Goal: Task Accomplishment & Management: Complete application form

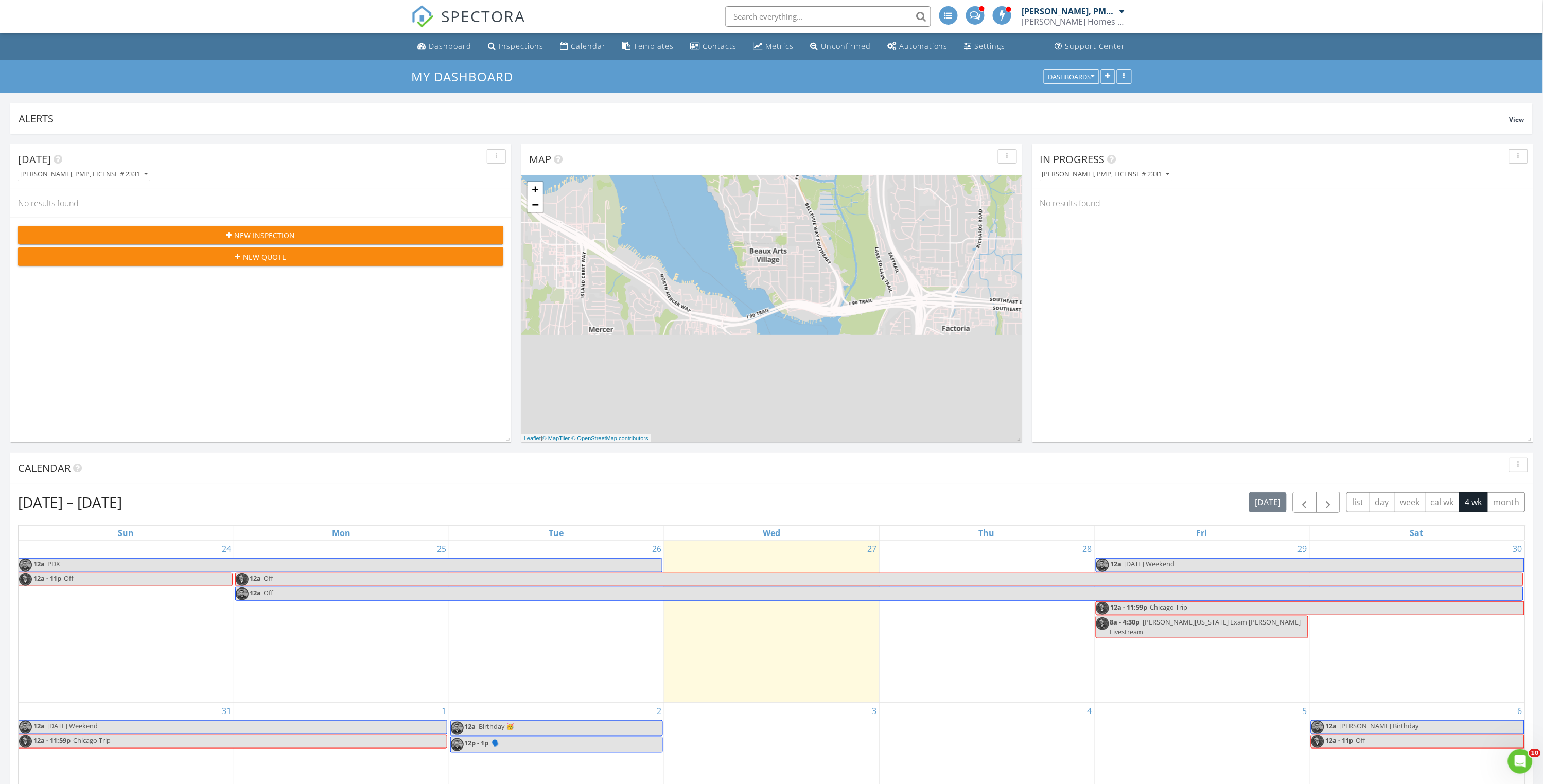
click at [1176, 640] on div "29 12a Labor Day Weekend 12a - 11:59p Chicago Trip 8a - 4:30p Rockwell - Washin…" at bounding box center [1202, 622] width 214 height 162
click at [1119, 514] on div "Aug 24 – Sep 20, 2025 today list day week cal wk 4 wk month Sun Mon Tue Wed Thu…" at bounding box center [772, 718] width 1508 height 453
click at [1115, 648] on div "29 12a Labor Day Weekend 12a - 11:59p Chicago Trip 8a - 4:30p Rockwell - Washin…" at bounding box center [1202, 622] width 214 height 162
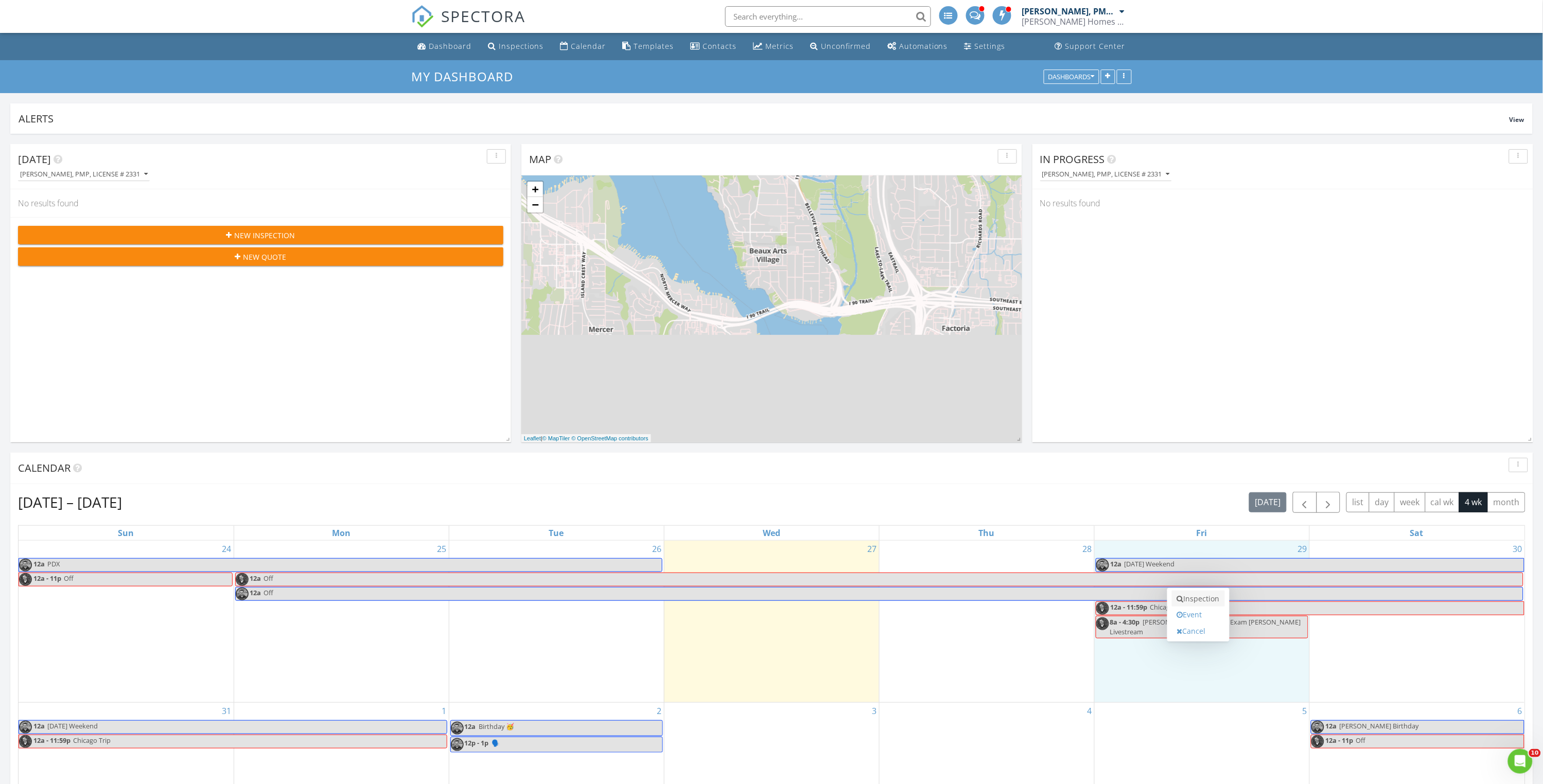
click at [1197, 602] on link "Inspection" at bounding box center [1198, 598] width 53 height 16
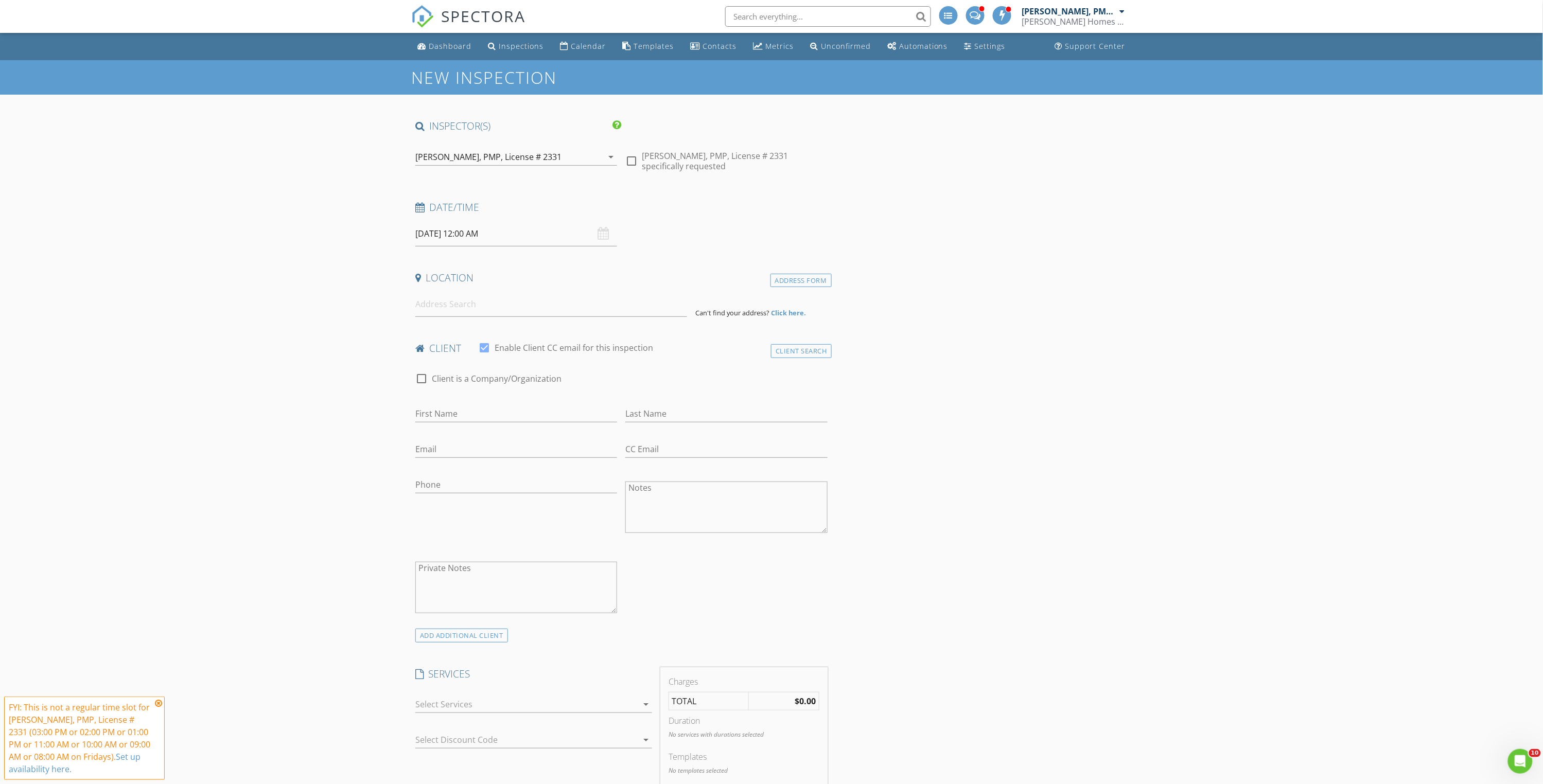
click at [479, 232] on input "08/29/2025 12:00 AM" at bounding box center [516, 234] width 202 height 25
type input "11"
type input "08/29/2025 11:00 PM"
click at [472, 412] on span at bounding box center [476, 413] width 7 height 10
type input "10"
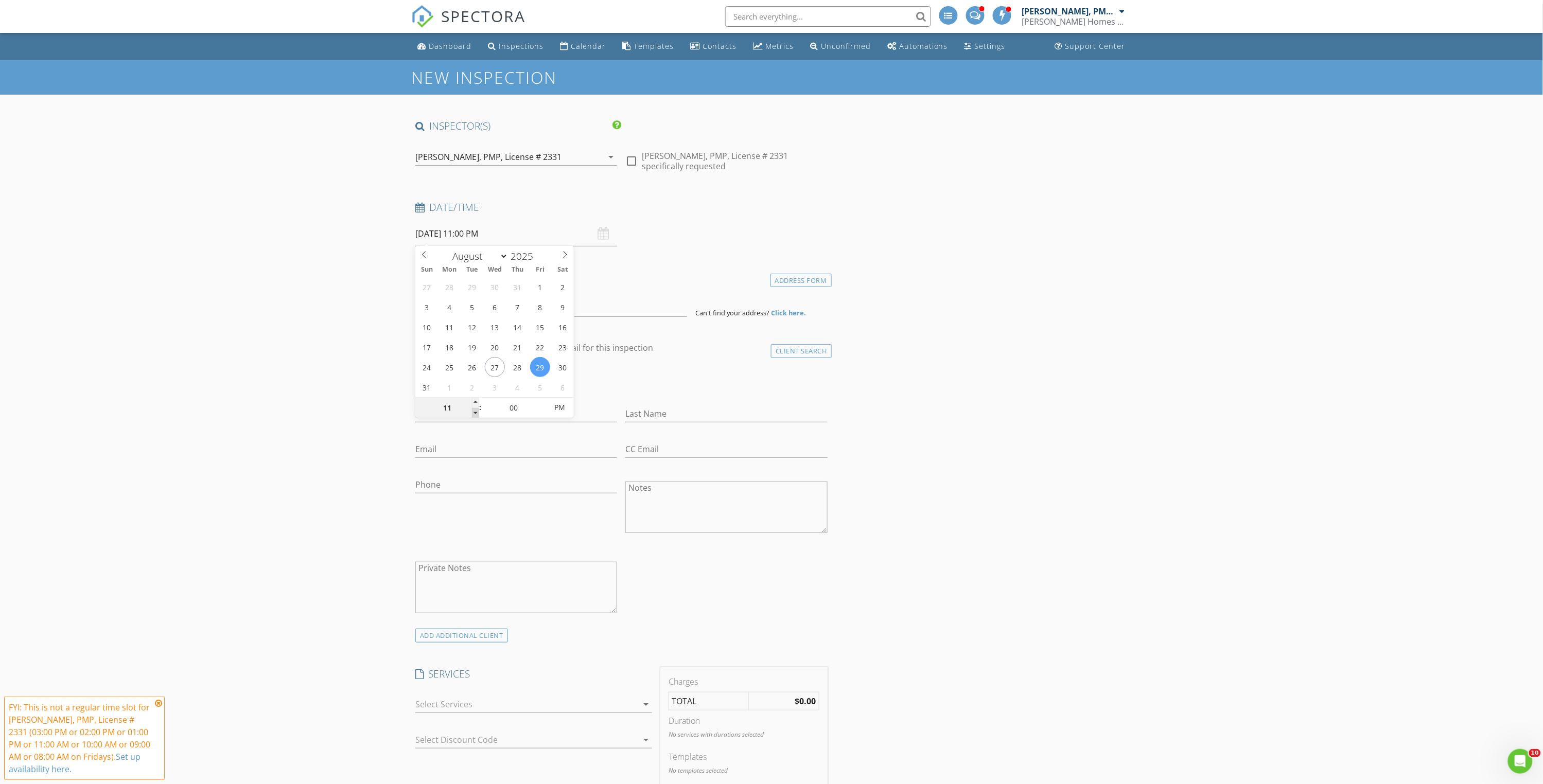
type input "08/29/2025 10:00 PM"
click at [472, 412] on span at bounding box center [476, 413] width 7 height 10
type input "09"
click at [472, 412] on span at bounding box center [476, 413] width 7 height 10
type input "08/29/2025 9:00 AM"
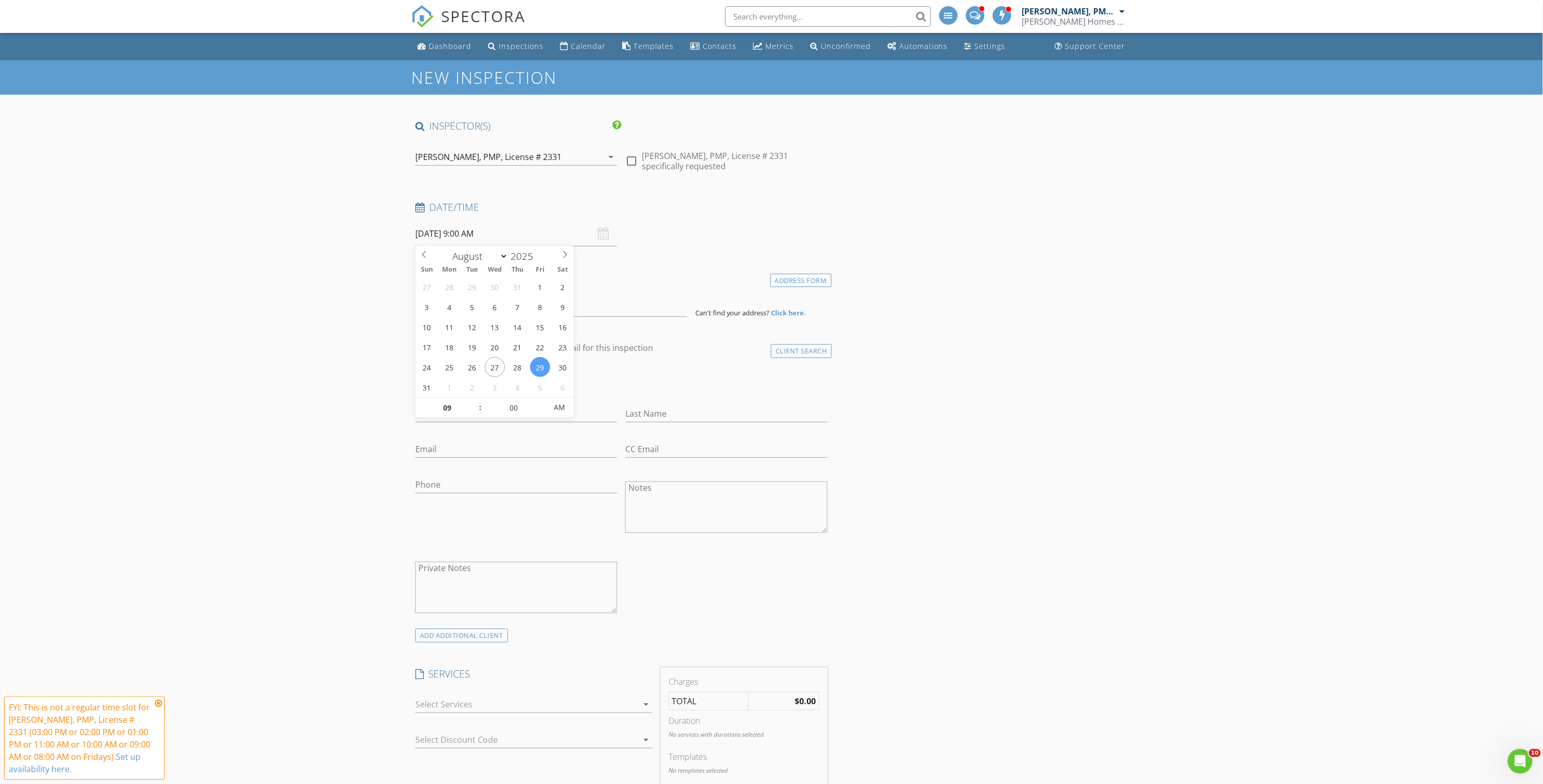
click at [466, 311] on input at bounding box center [551, 304] width 272 height 25
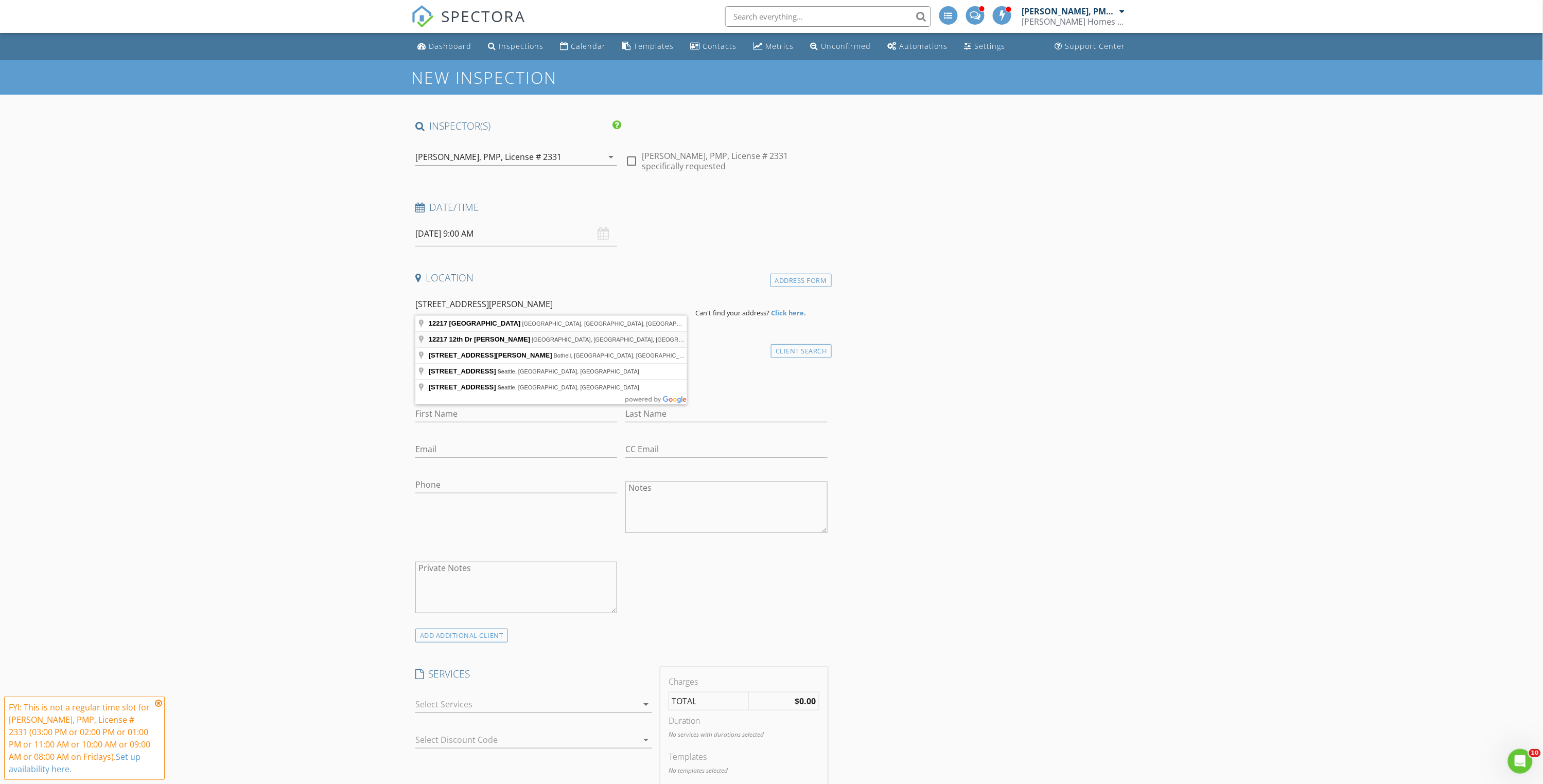
type input "12217 12th Dr SE, Everett, WA, USA"
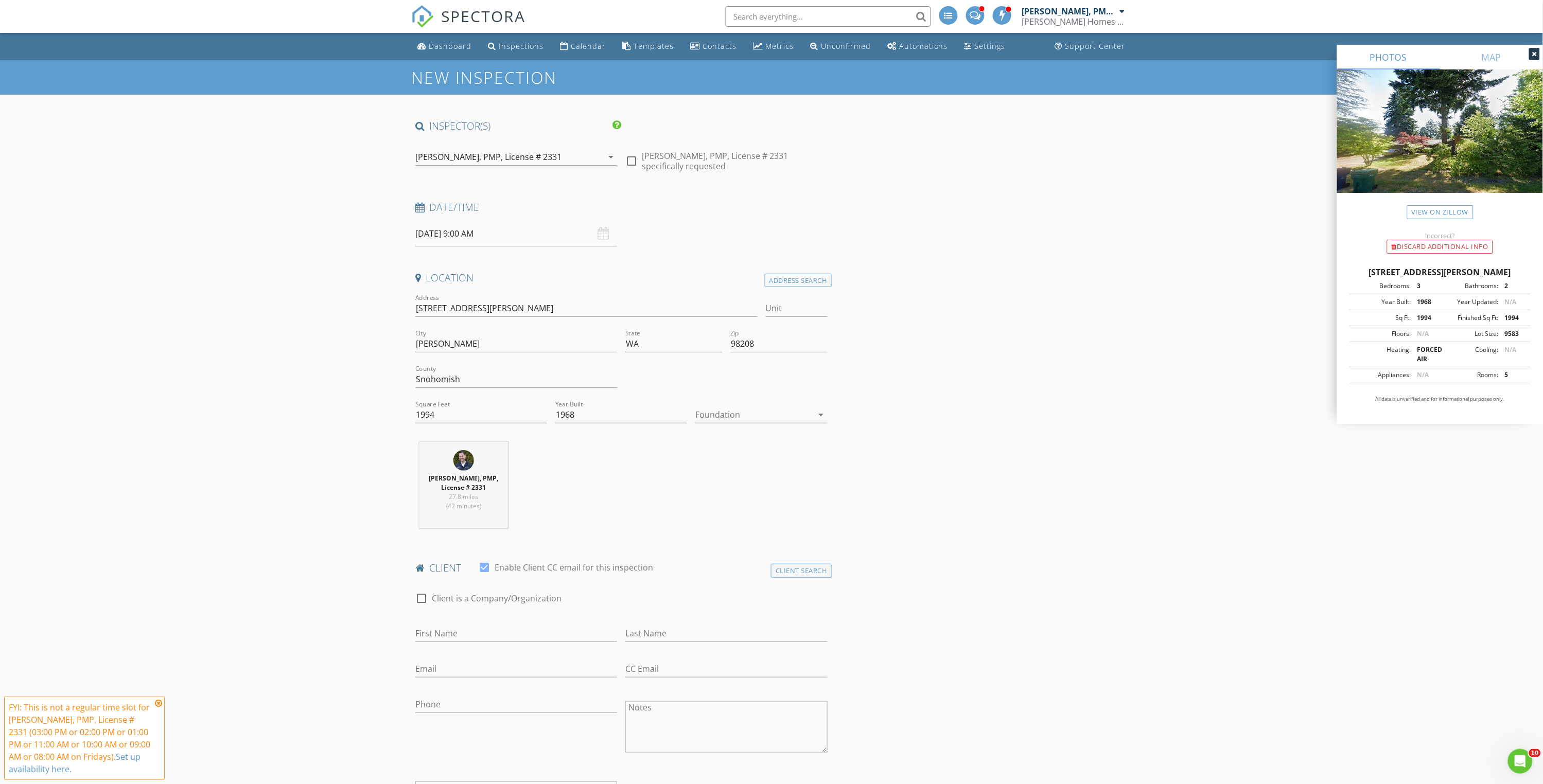
scroll to position [29, 0]
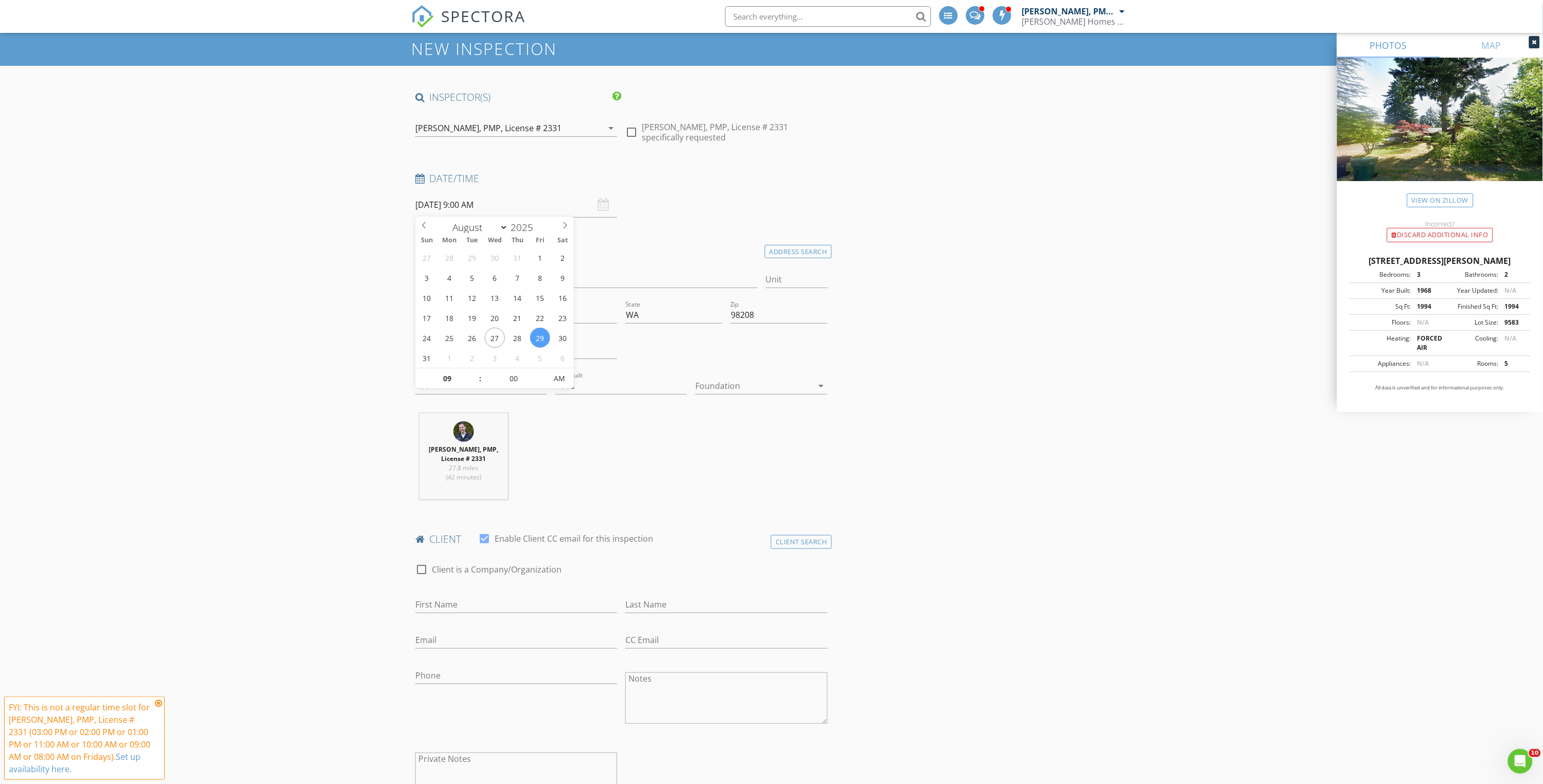
click at [425, 204] on input "08/29/2025 9:00 AM" at bounding box center [516, 205] width 202 height 25
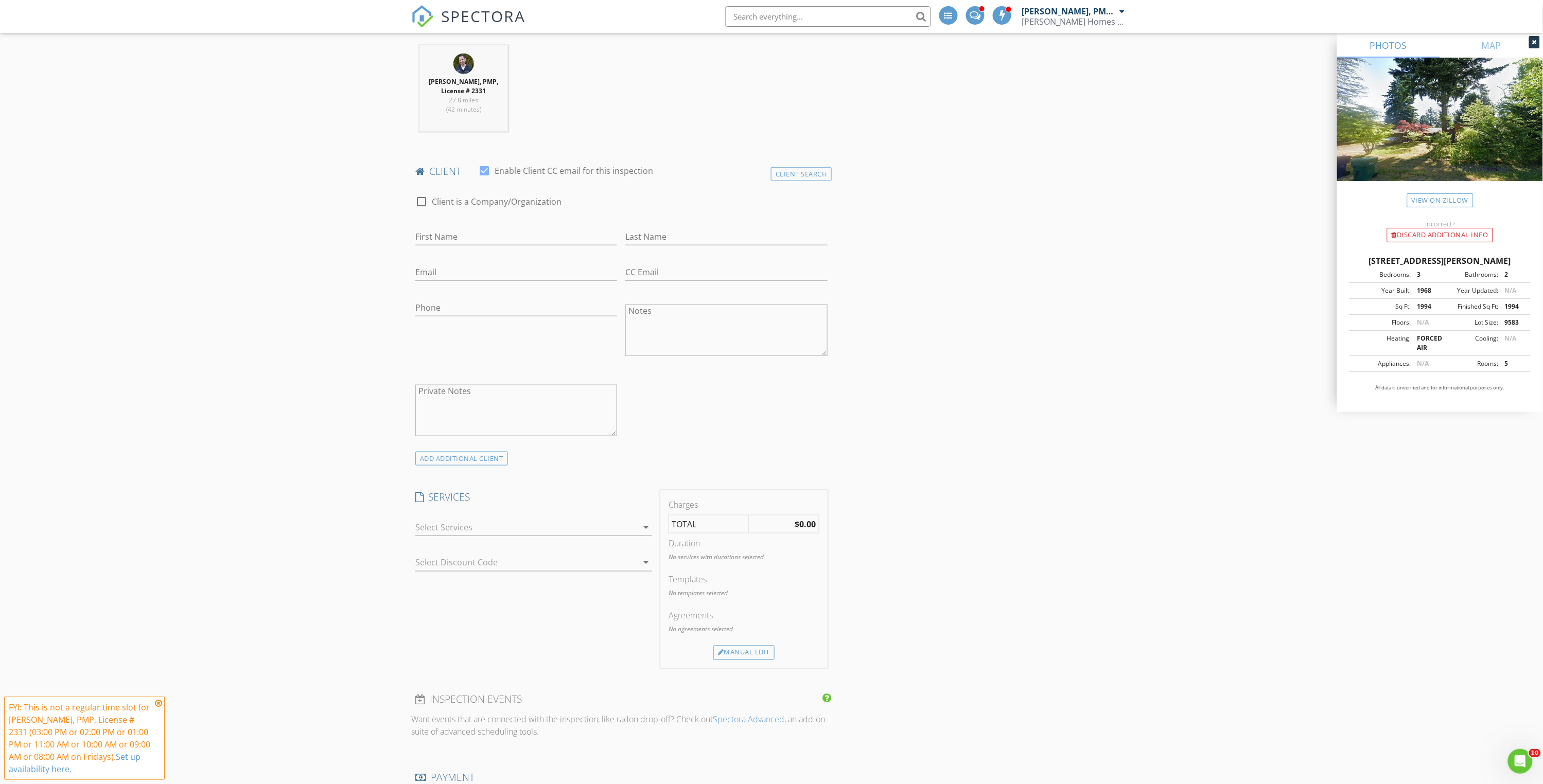
scroll to position [406, 0]
click at [441, 513] on div at bounding box center [526, 518] width 222 height 16
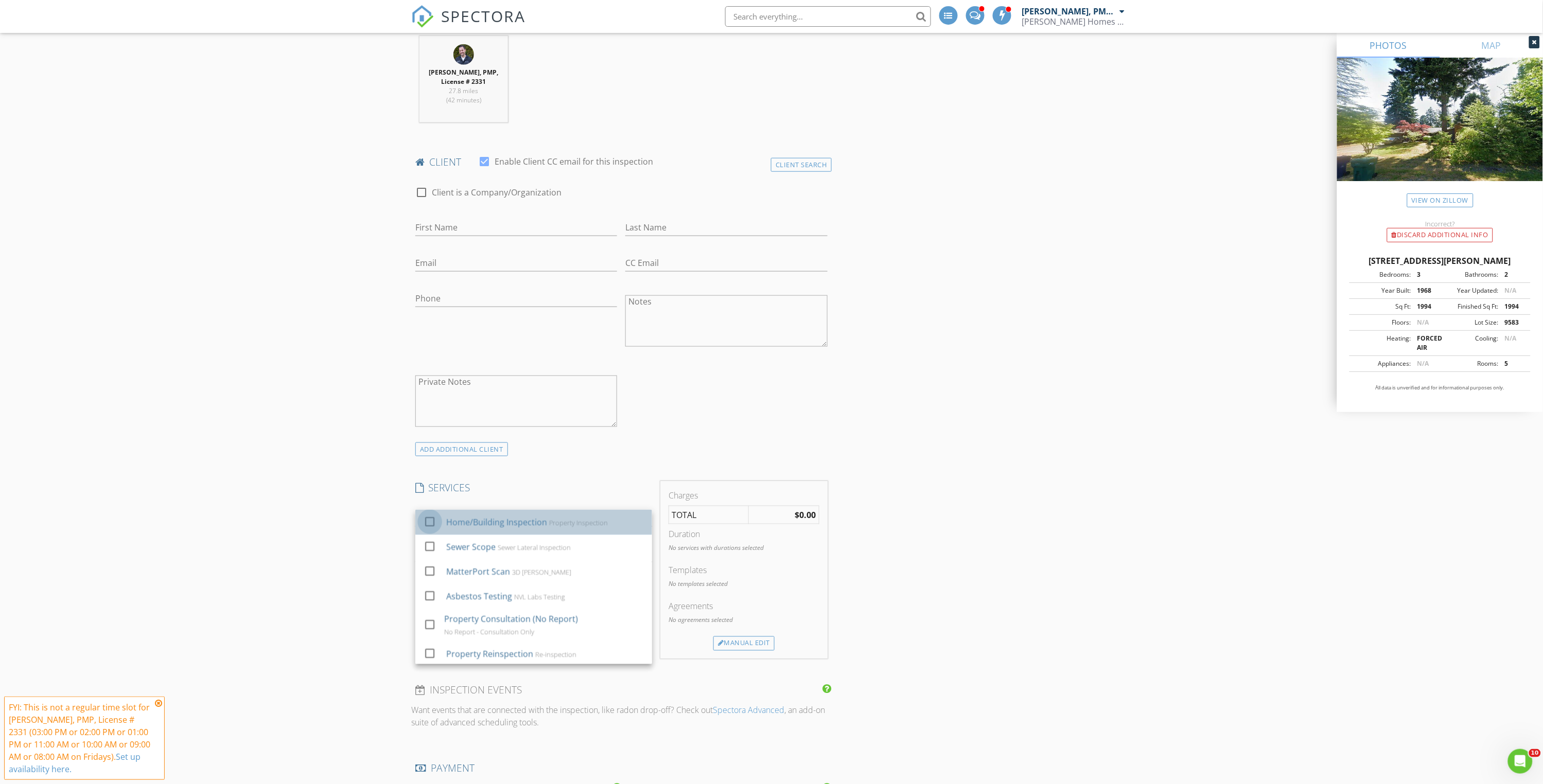
click at [431, 519] on div at bounding box center [429, 522] width 17 height 17
click at [360, 507] on div "New Inspection INSPECTOR(S) check_box David Vanhorn, PMP, License # 2331 PRIMAR…" at bounding box center [772, 611] width 1543 height 1913
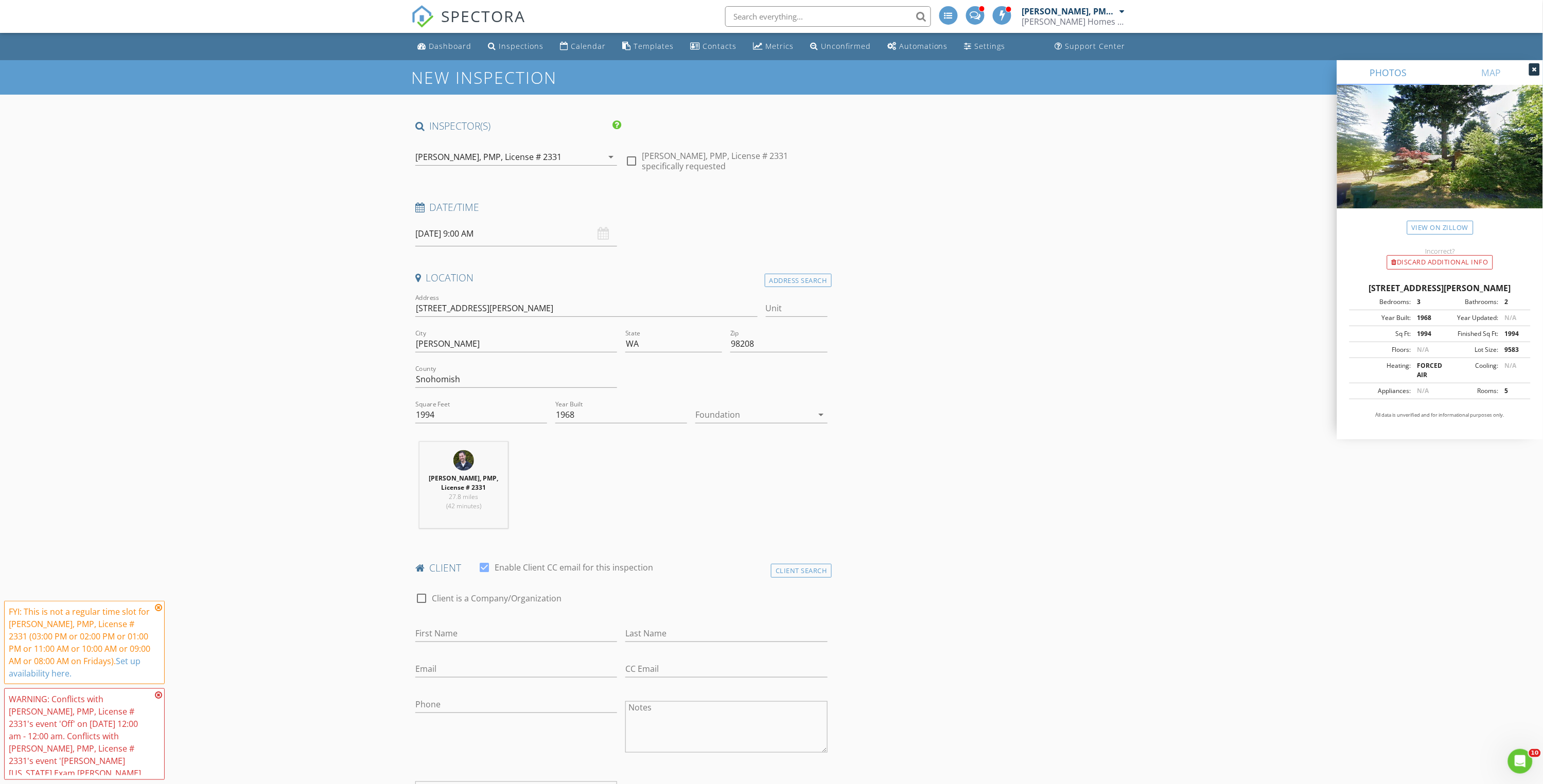
scroll to position [0, 0]
drag, startPoint x: 450, startPoint y: 416, endPoint x: 395, endPoint y: 411, distance: 55.2
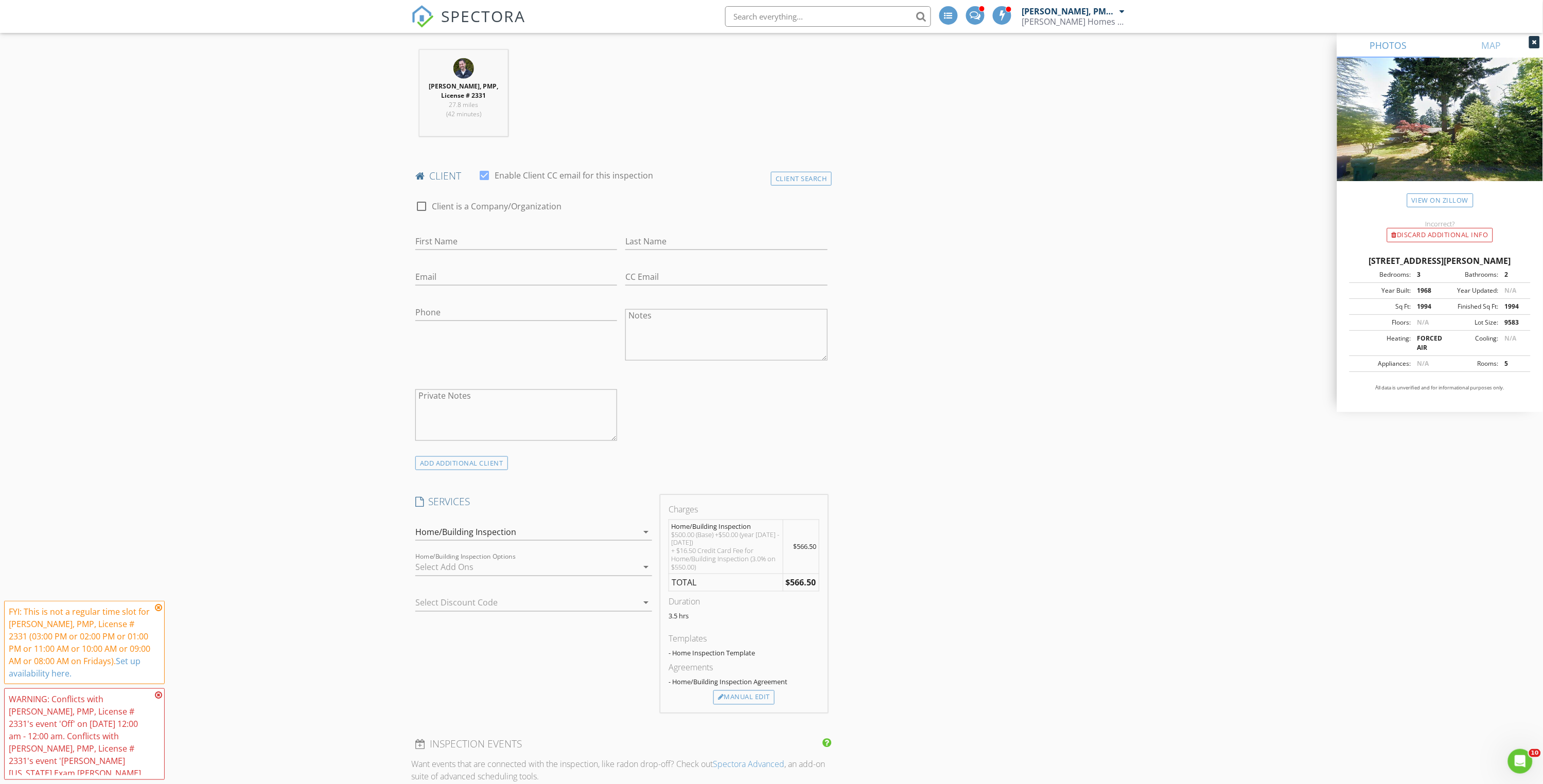
scroll to position [405, 0]
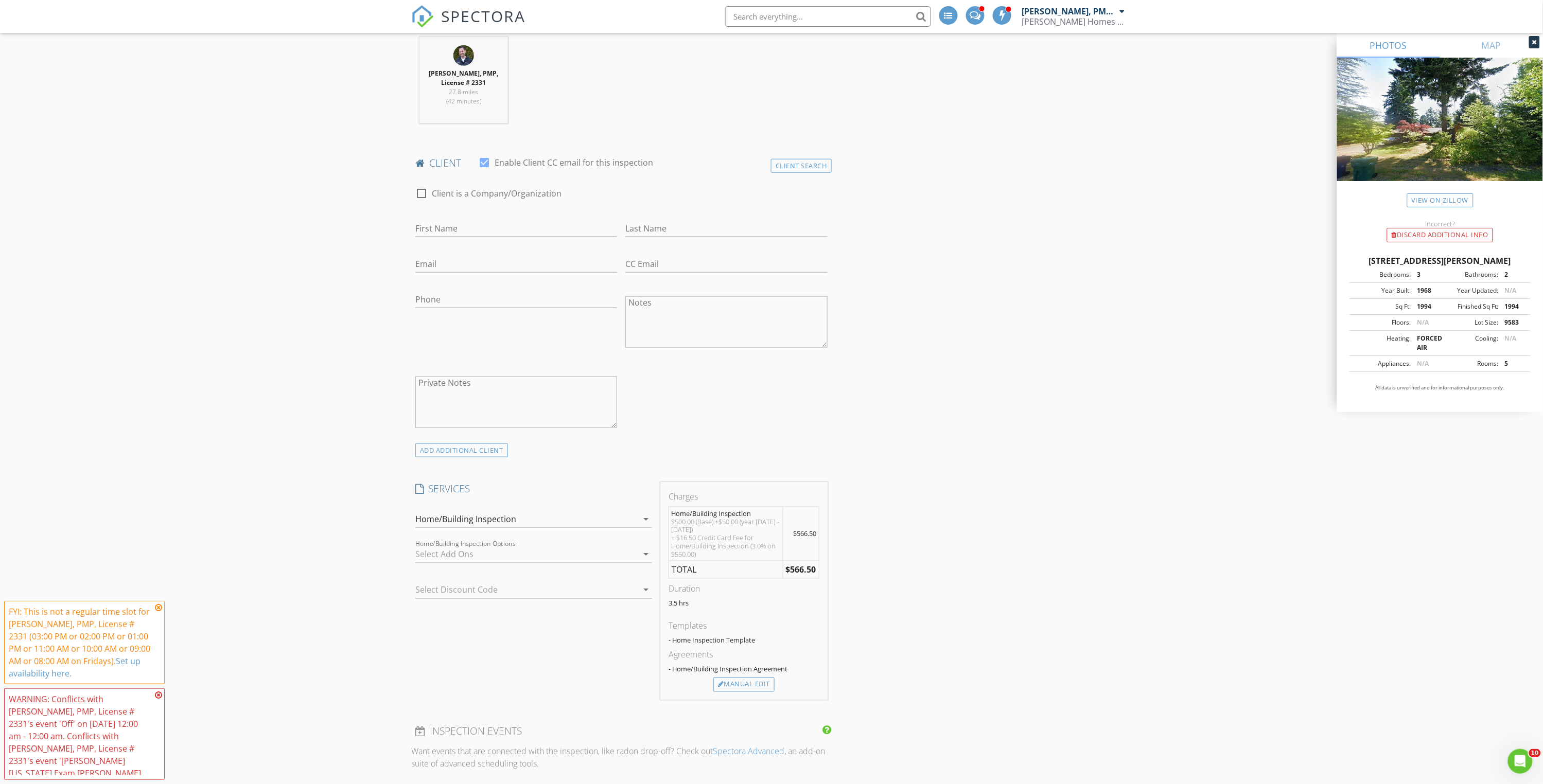
click at [485, 514] on div "Home/Building Inspection" at bounding box center [465, 519] width 101 height 9
click at [441, 543] on div "check_box_outline_blank" at bounding box center [432, 548] width 19 height 23
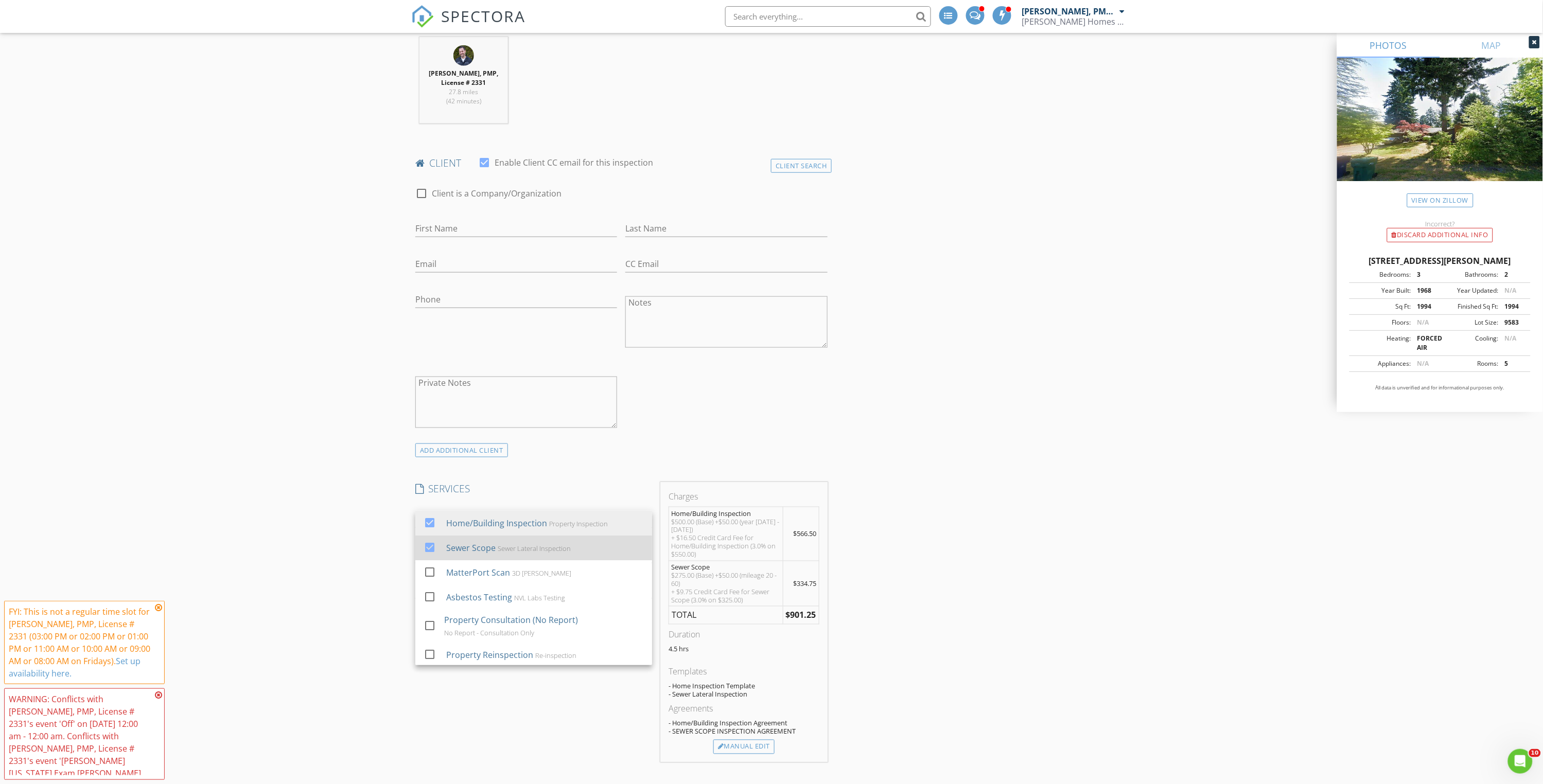
click at [429, 545] on div at bounding box center [429, 547] width 17 height 17
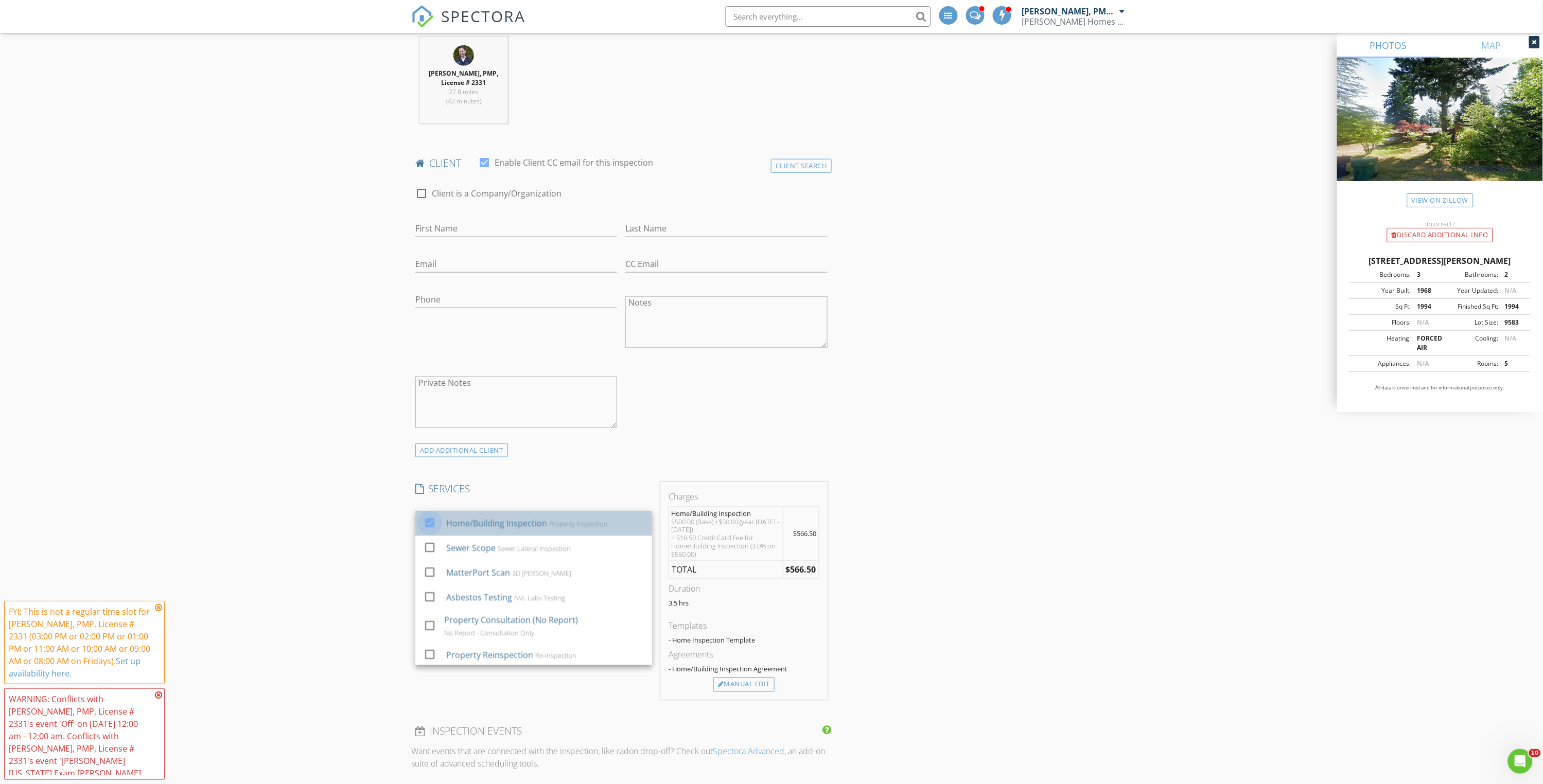
click at [430, 525] on div at bounding box center [429, 522] width 17 height 17
click at [340, 473] on div "New Inspection INSPECTOR(S) check_box David Vanhorn, PMP, License # 2331 PRIMAR…" at bounding box center [772, 632] width 1543 height 1954
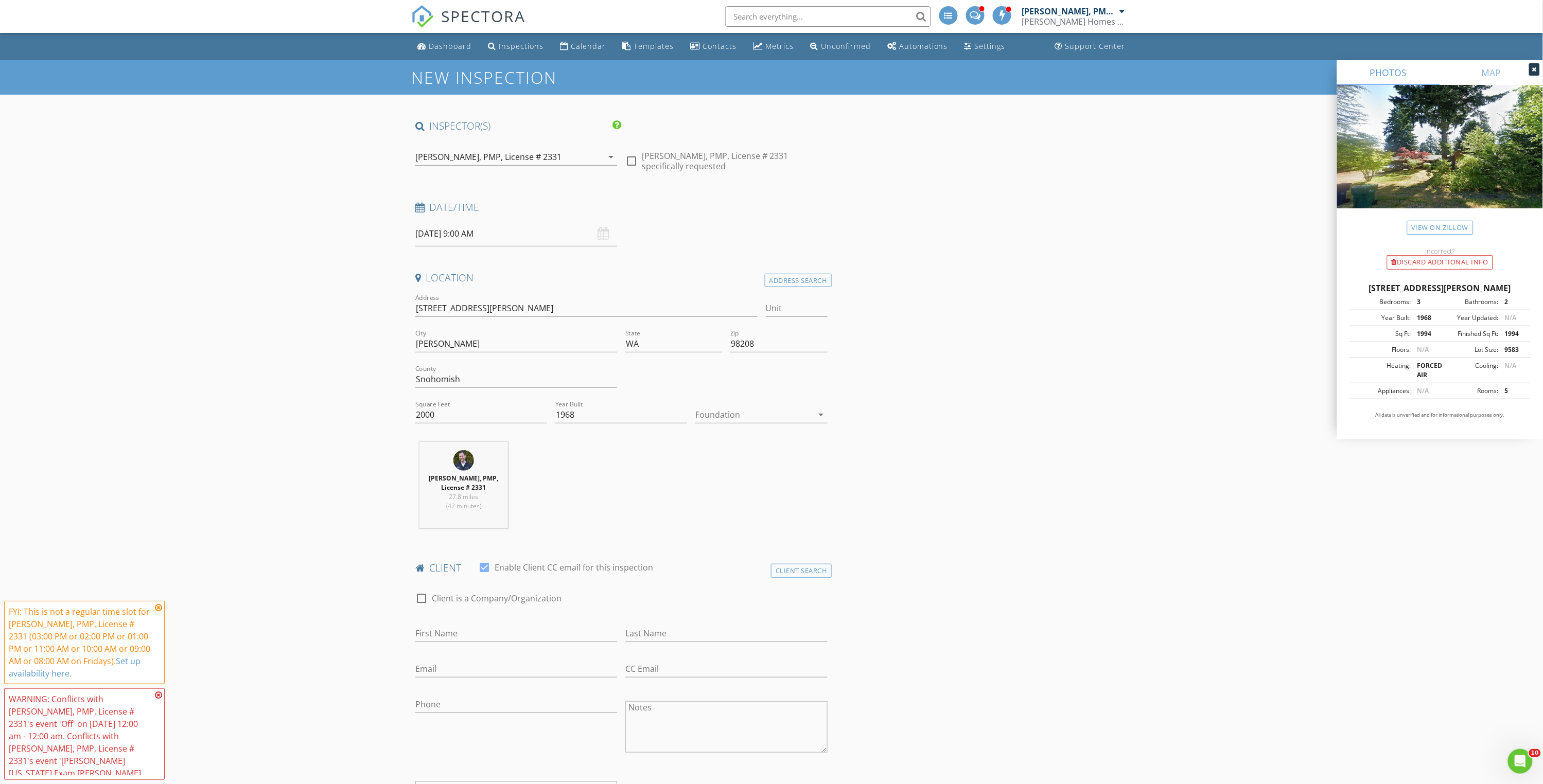
scroll to position [0, 0]
drag, startPoint x: 440, startPoint y: 413, endPoint x: 402, endPoint y: 413, distance: 38.0
type input "1994"
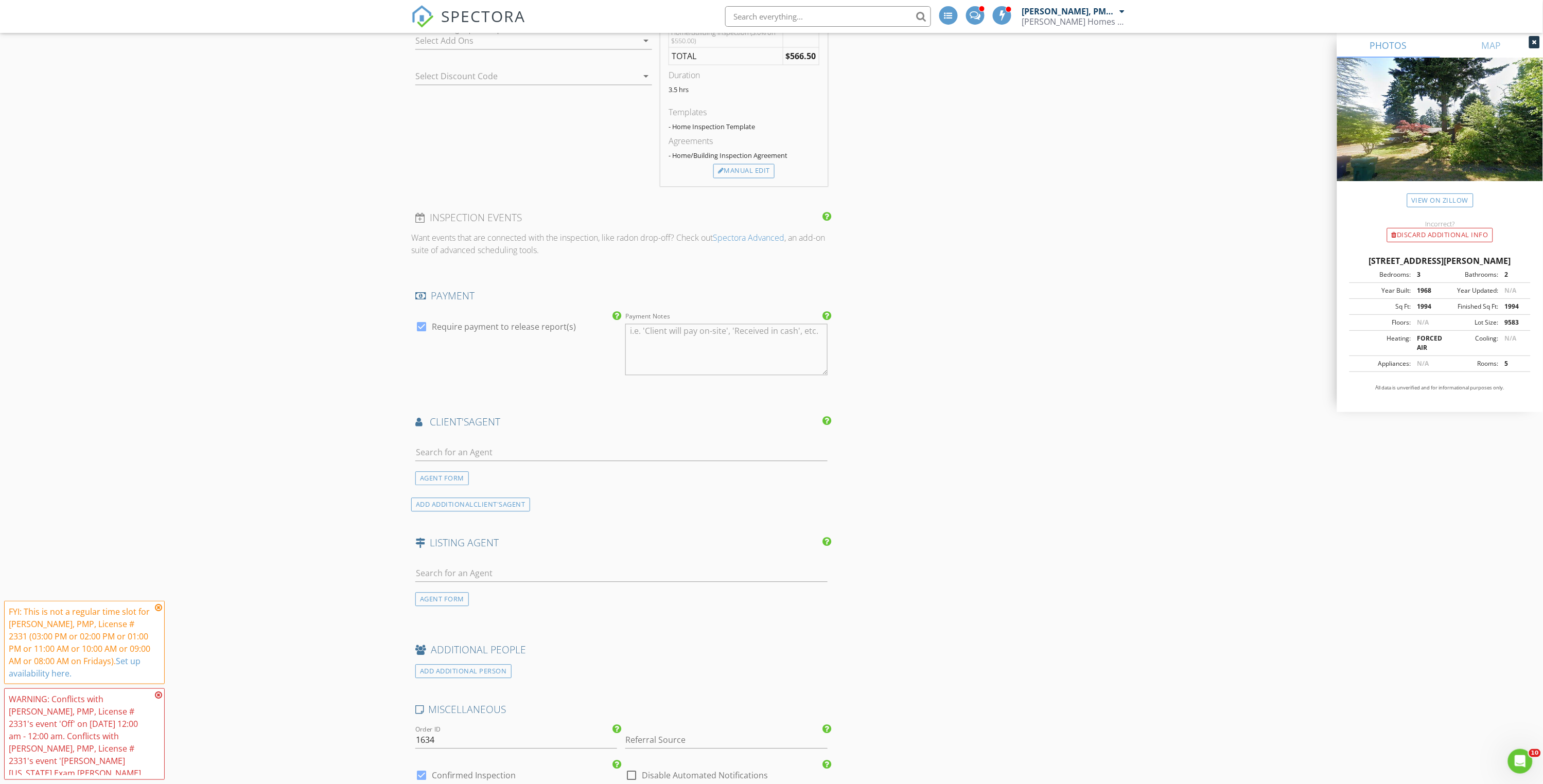
scroll to position [948, 0]
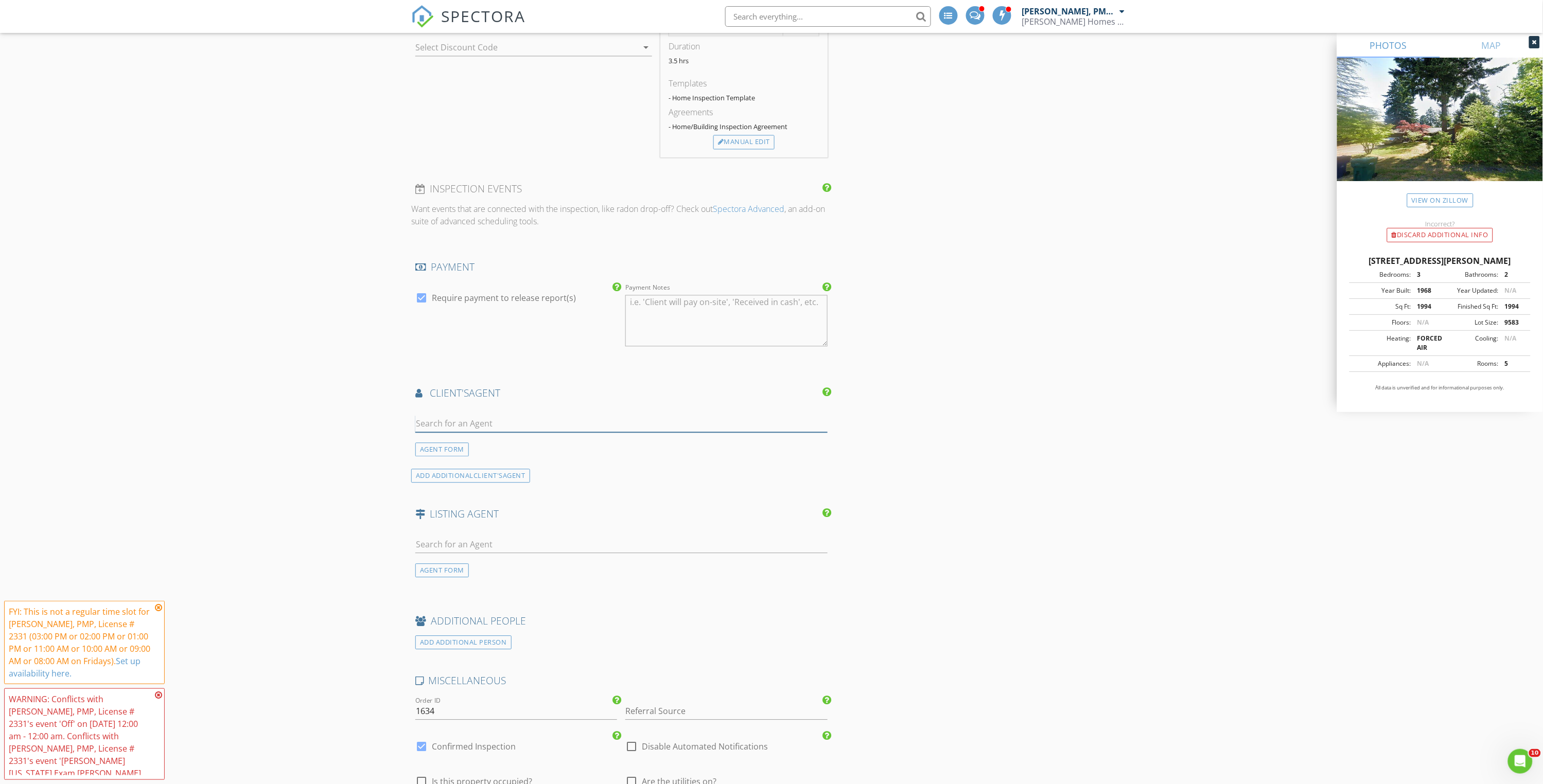
click at [440, 415] on input "text" at bounding box center [621, 423] width 412 height 17
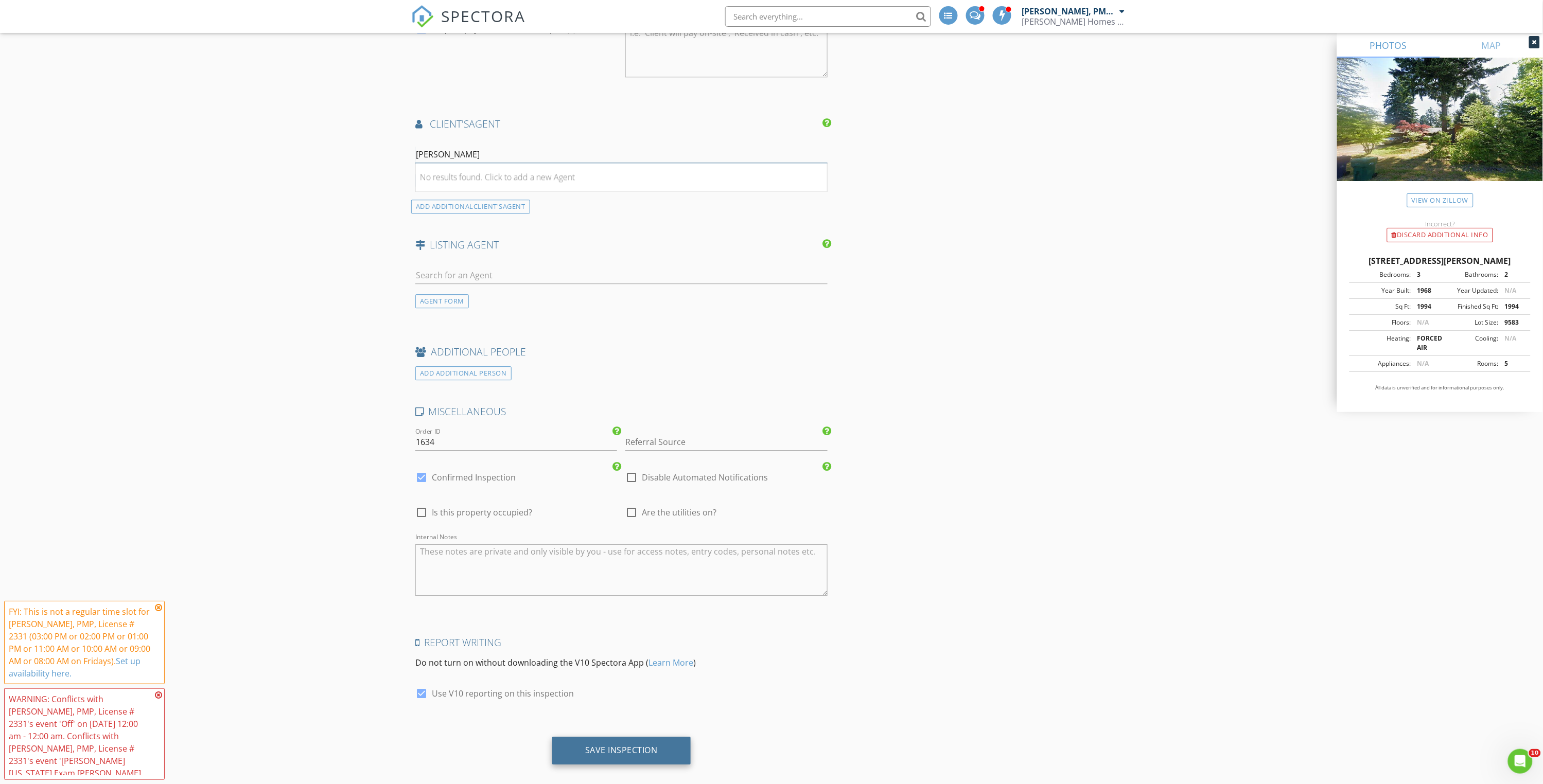
scroll to position [1216, 0]
type input "Jerry Chen"
click at [616, 746] on div "Save Inspection" at bounding box center [621, 751] width 72 height 10
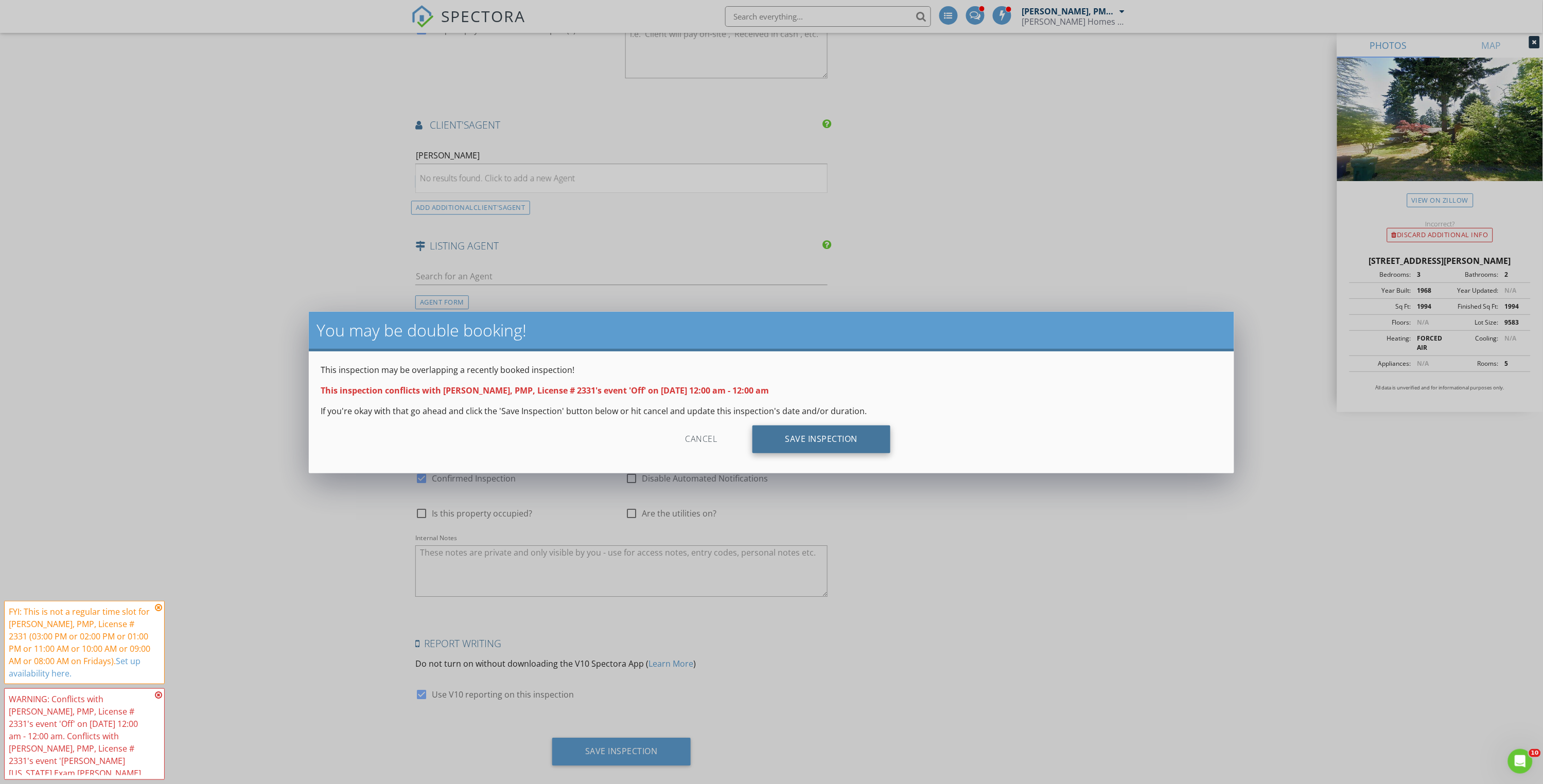
click at [831, 440] on div "Save Inspection" at bounding box center [821, 440] width 138 height 28
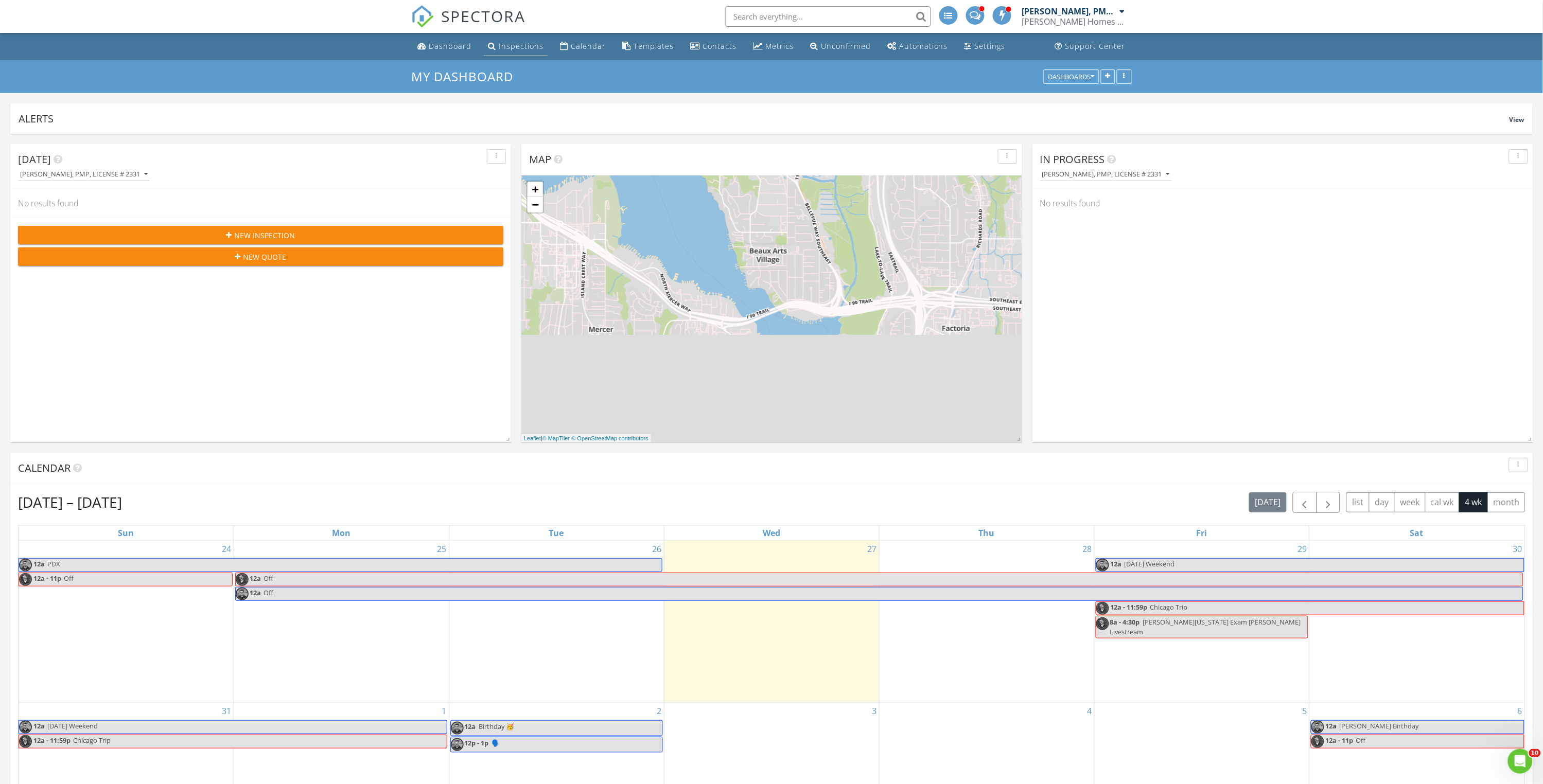
click at [517, 50] on div "Inspections" at bounding box center [521, 46] width 45 height 10
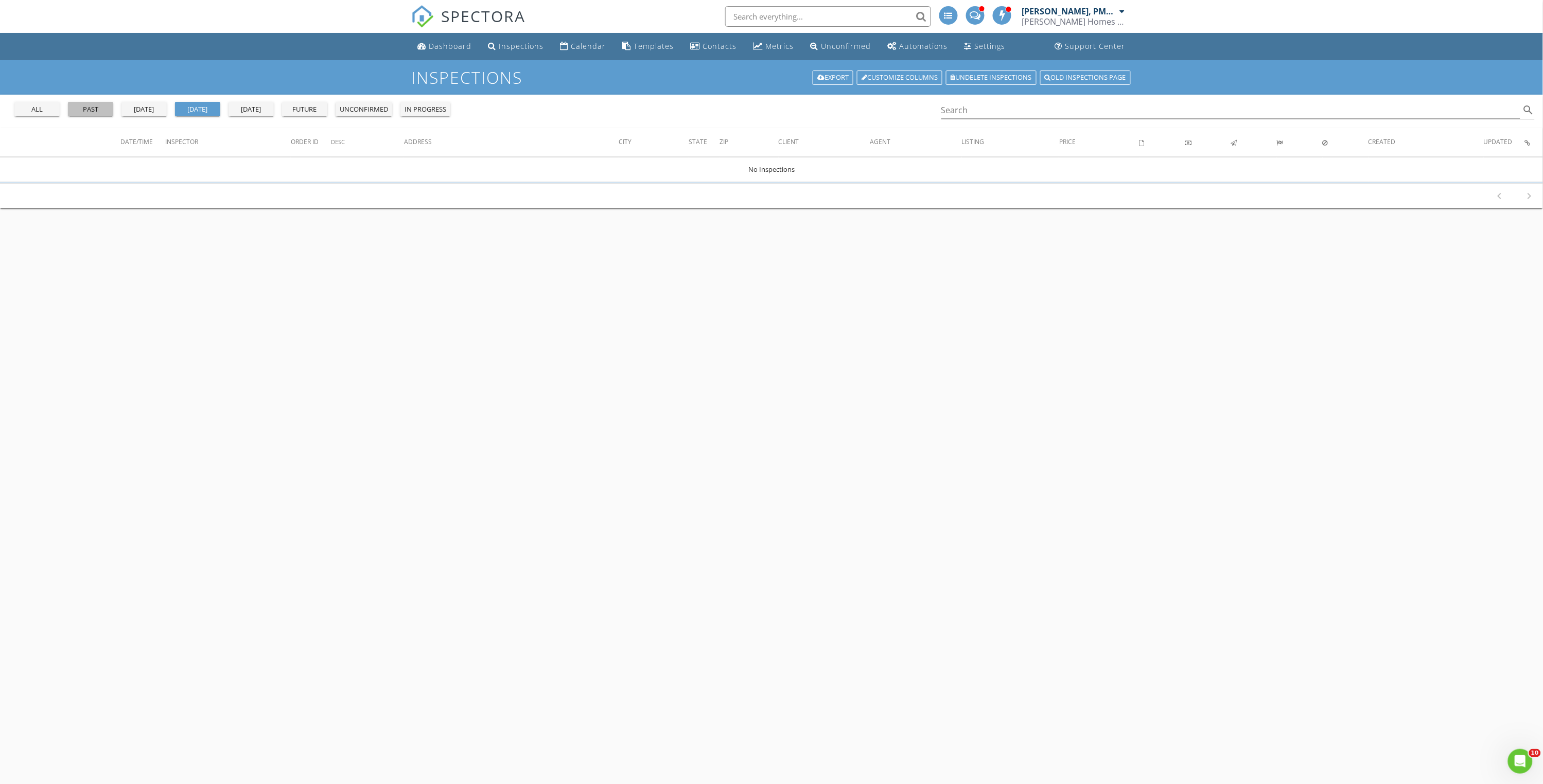
click at [84, 107] on div "past" at bounding box center [90, 109] width 37 height 10
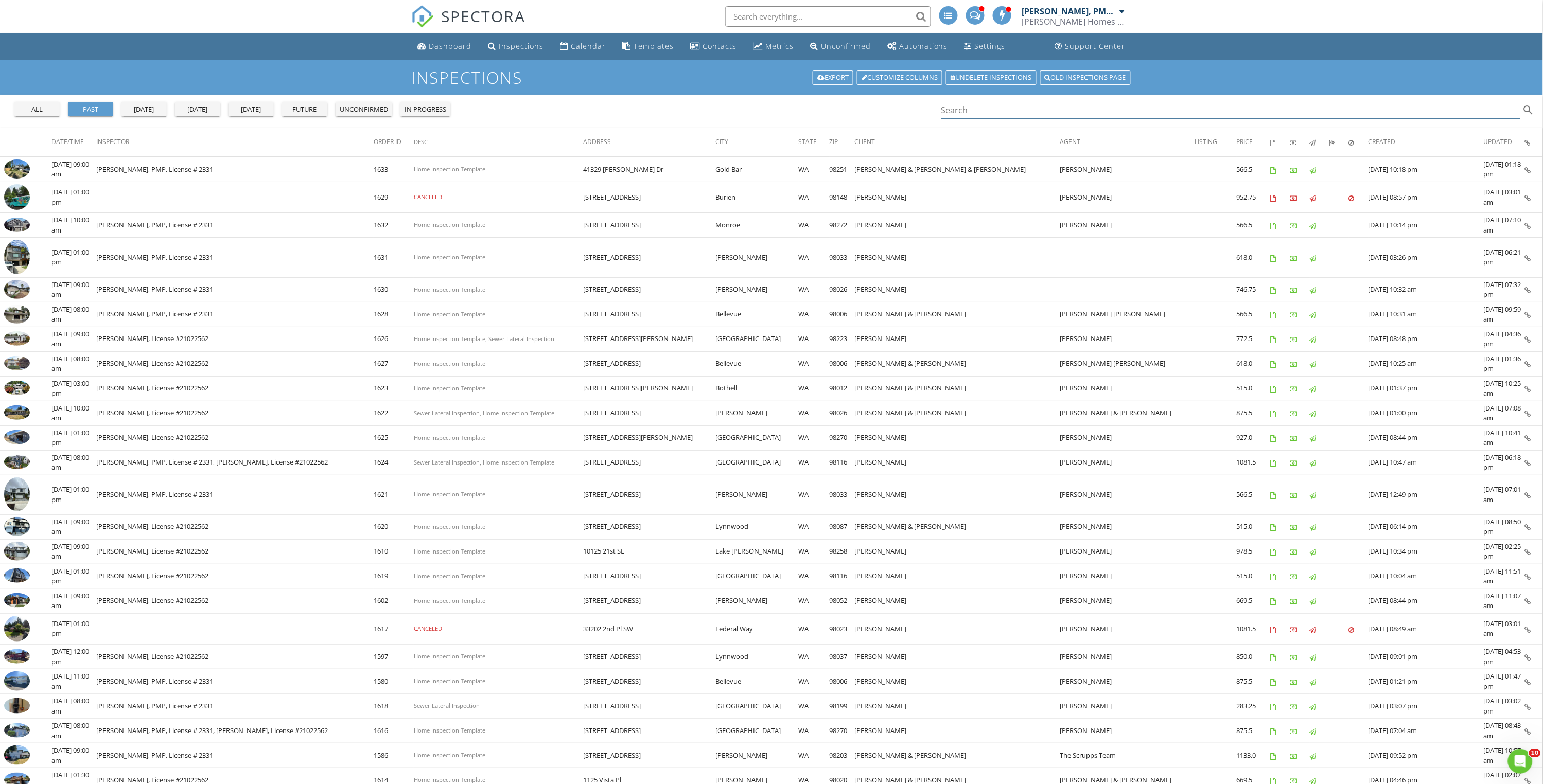
click at [958, 114] on input "Search" at bounding box center [1231, 110] width 579 height 17
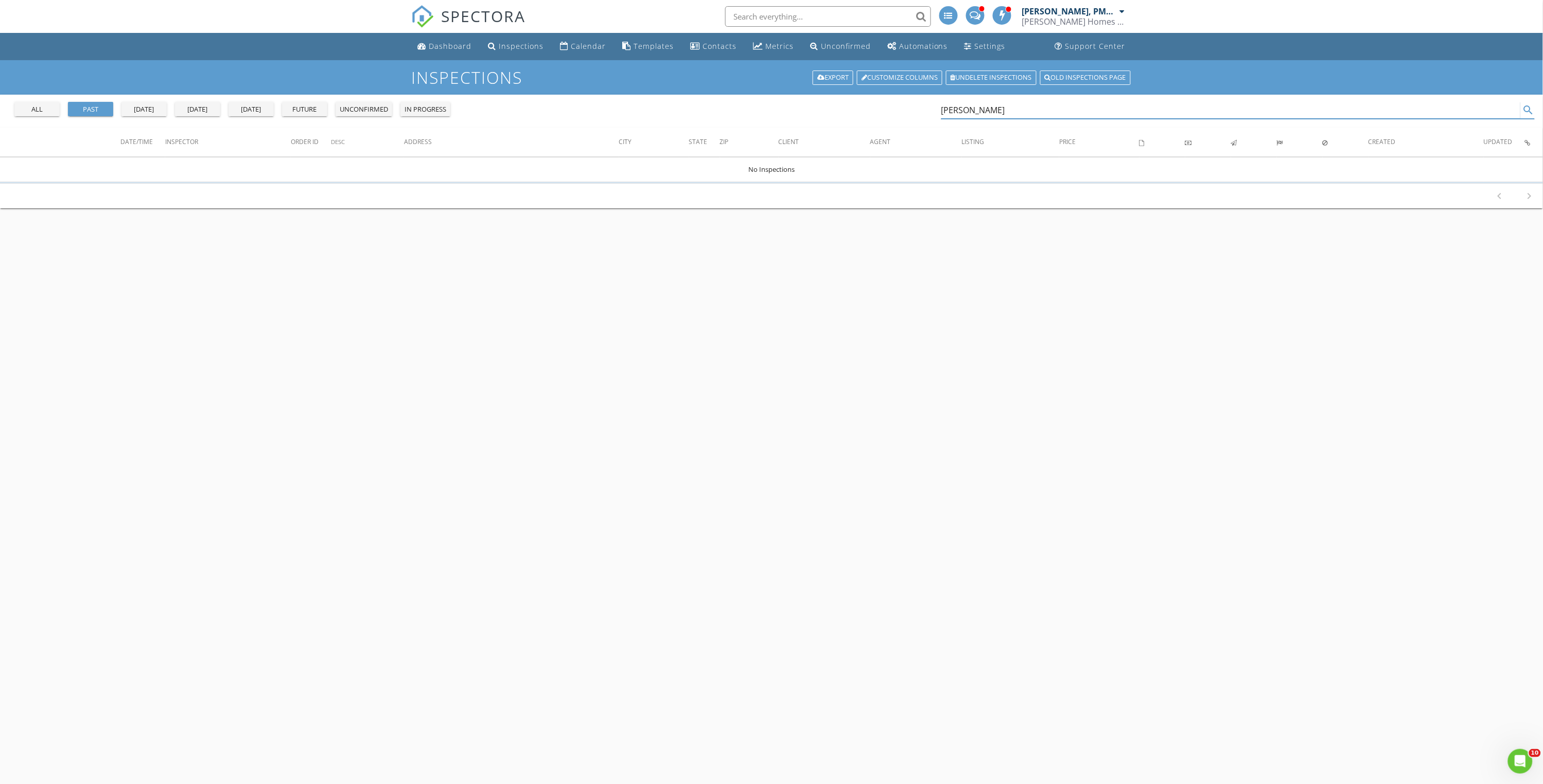
type input "Jerry"
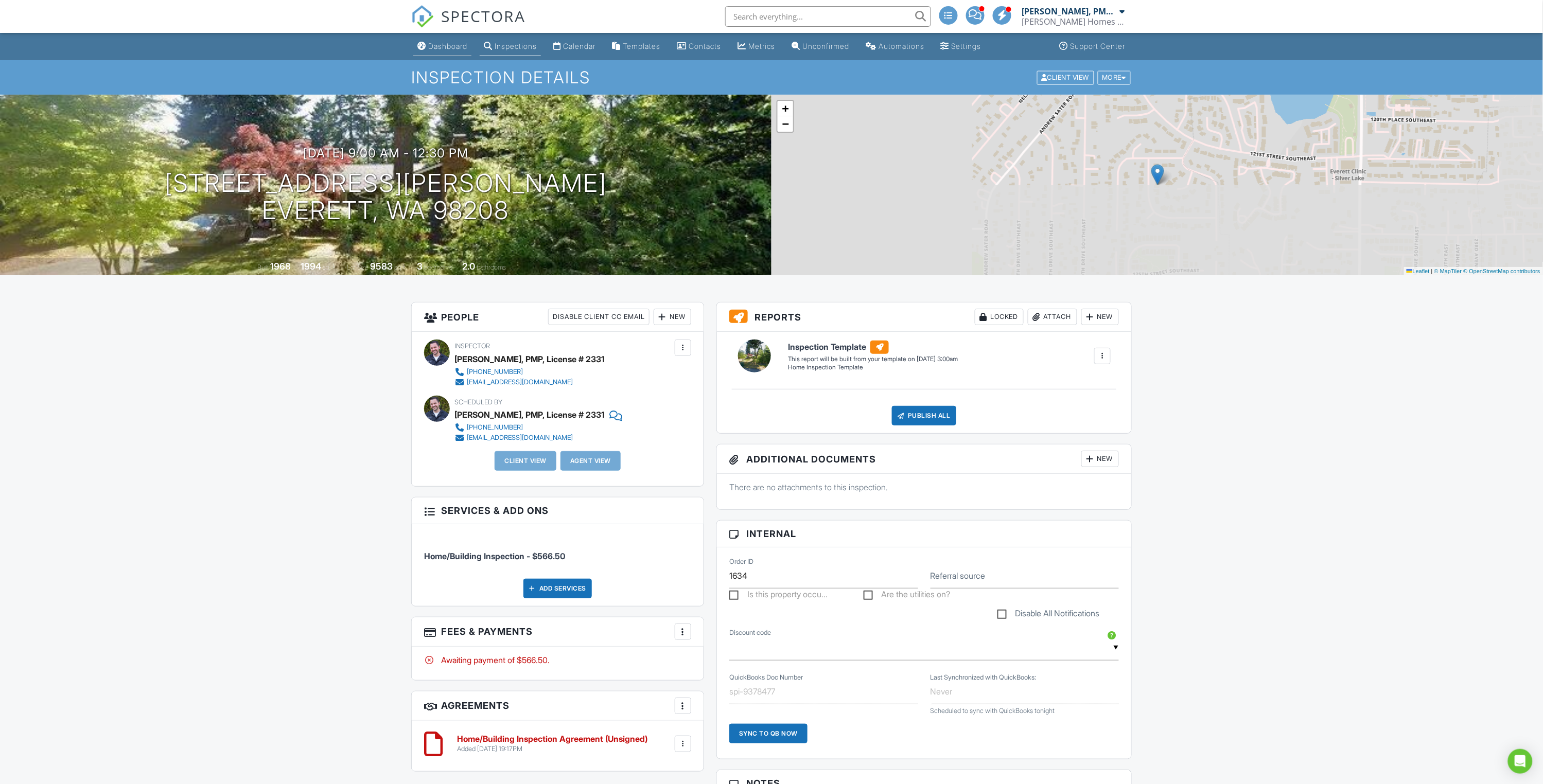
click at [459, 47] on div "Dashboard" at bounding box center [447, 46] width 39 height 9
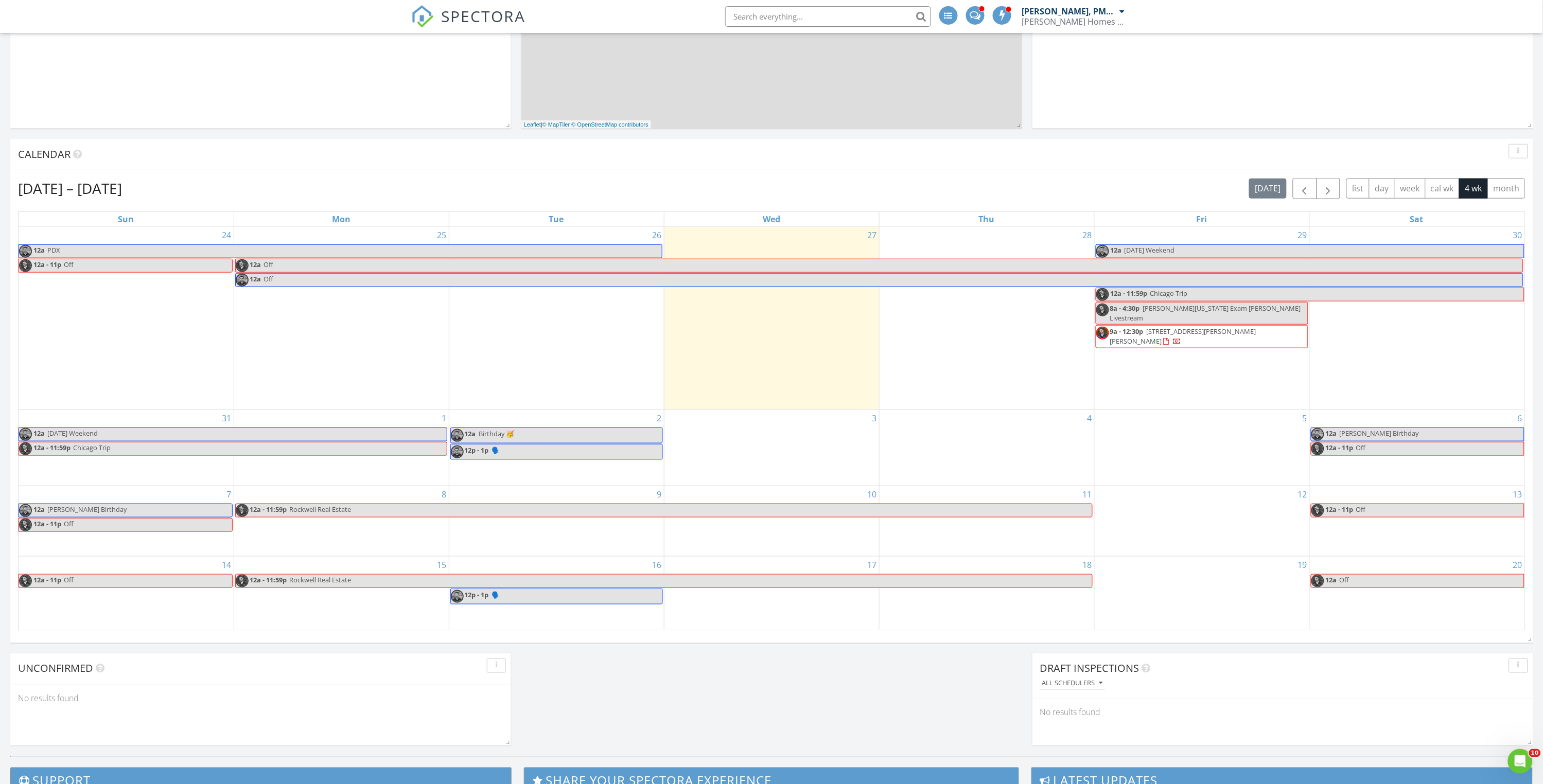
scroll to position [338, 0]
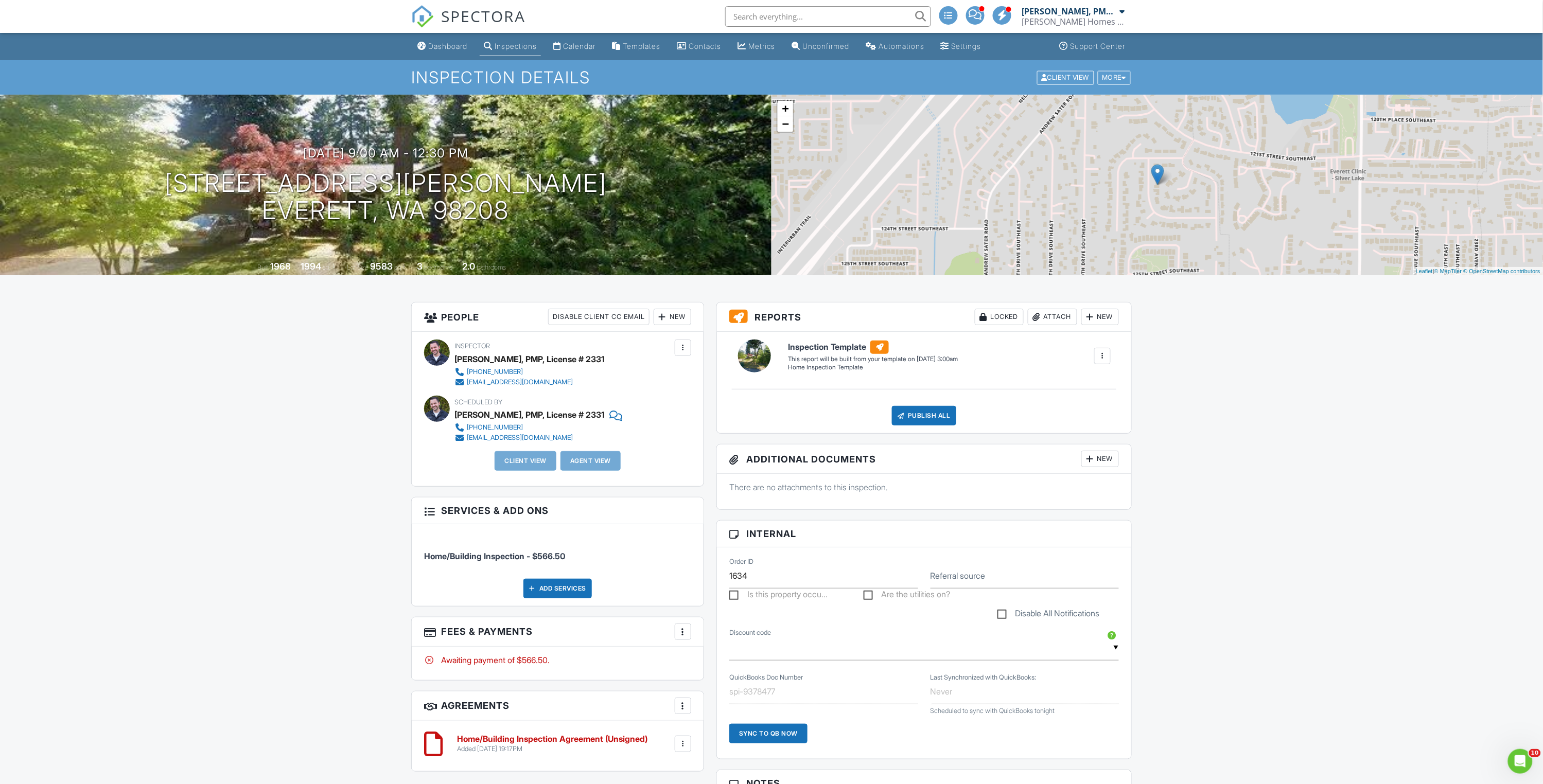
click at [668, 318] on div "New" at bounding box center [672, 317] width 38 height 16
click at [689, 371] on li "Client" at bounding box center [709, 374] width 101 height 26
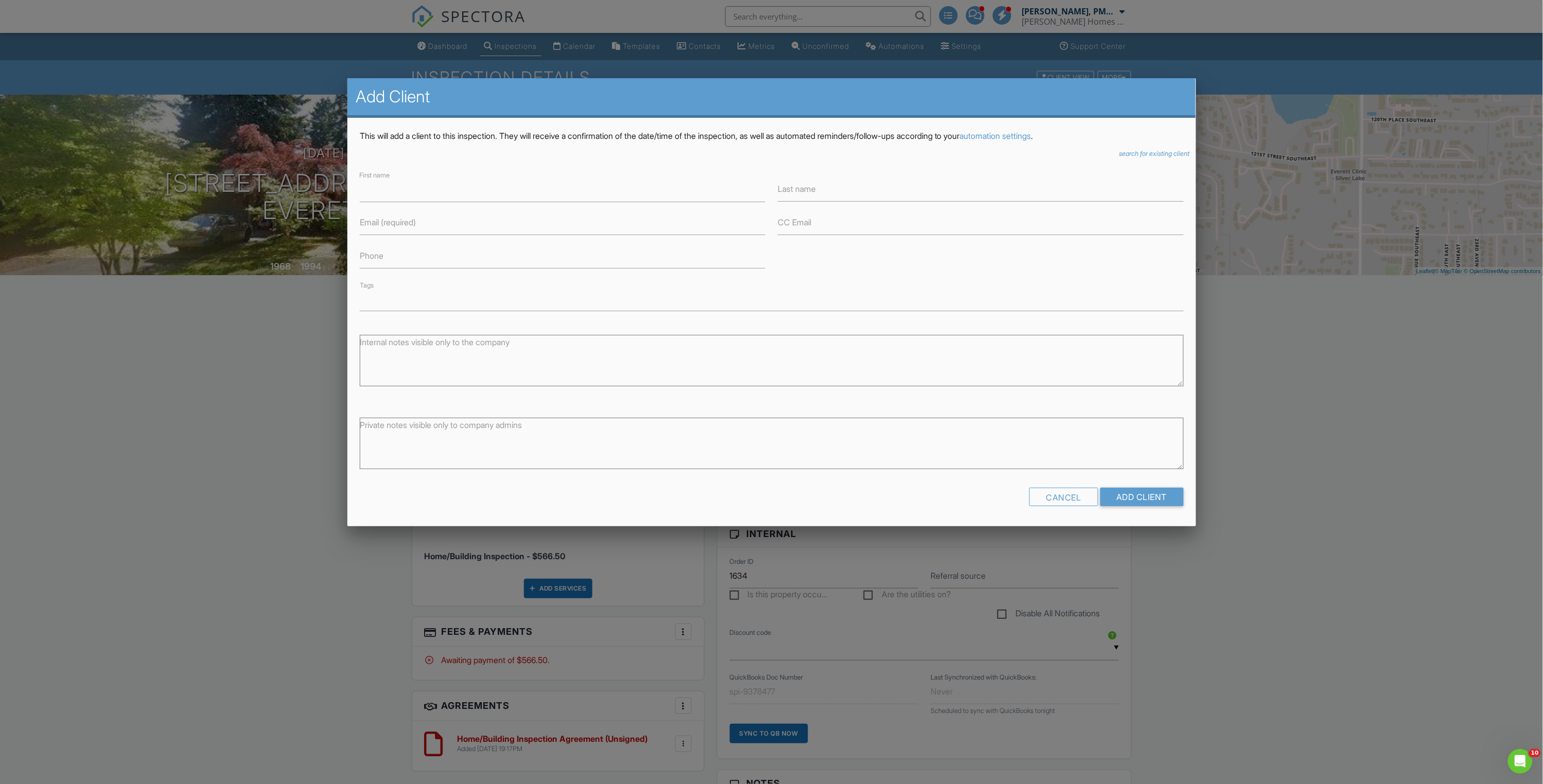
click at [199, 441] on div at bounding box center [772, 438] width 1543 height 980
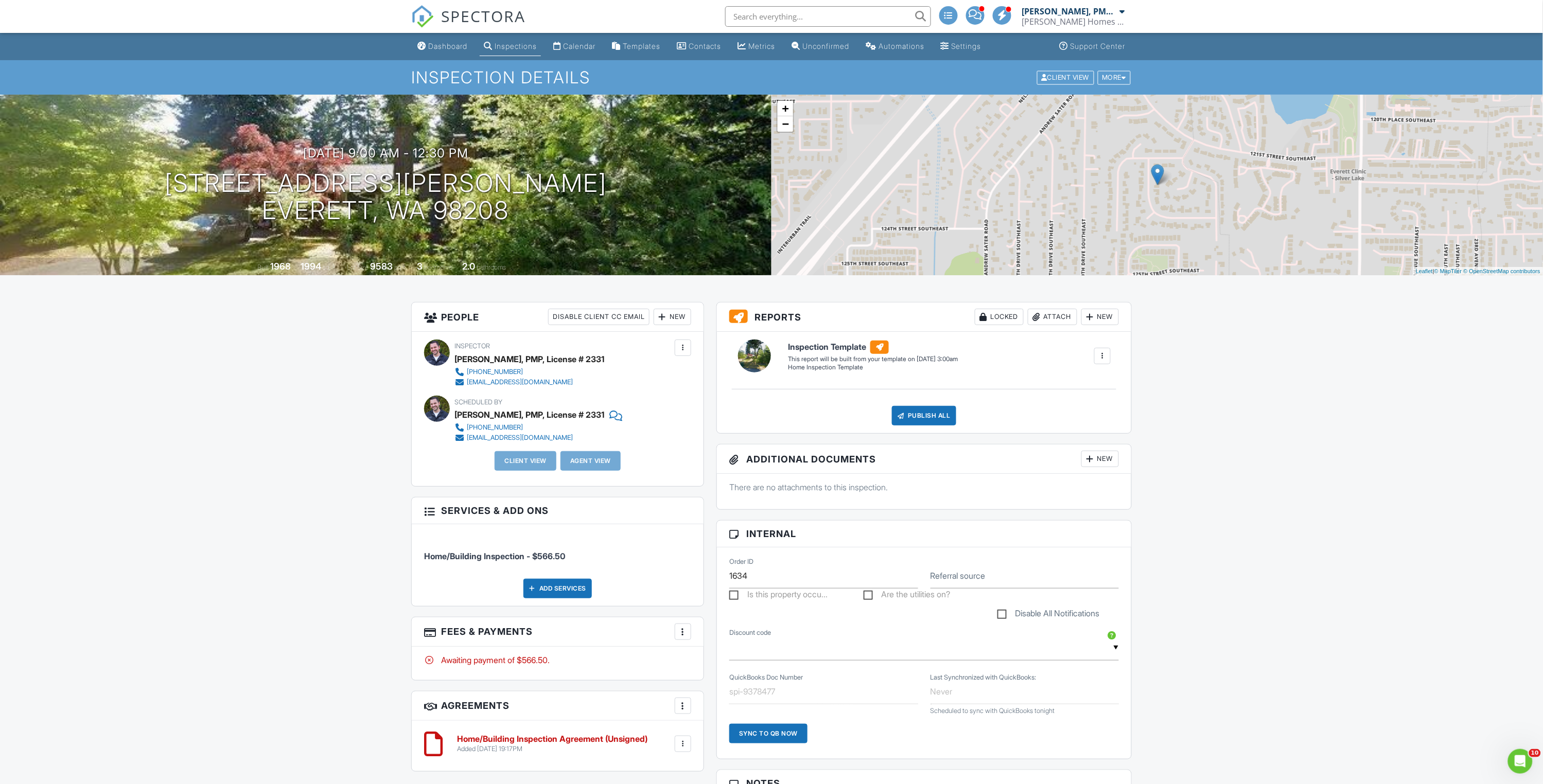
click at [674, 325] on h3 "People Disable Client CC Email New Inspector Client Client's Agent Listing Agen…" at bounding box center [557, 317] width 292 height 29
click at [674, 320] on div "New" at bounding box center [672, 317] width 38 height 16
click at [692, 364] on li "Client" at bounding box center [709, 374] width 101 height 26
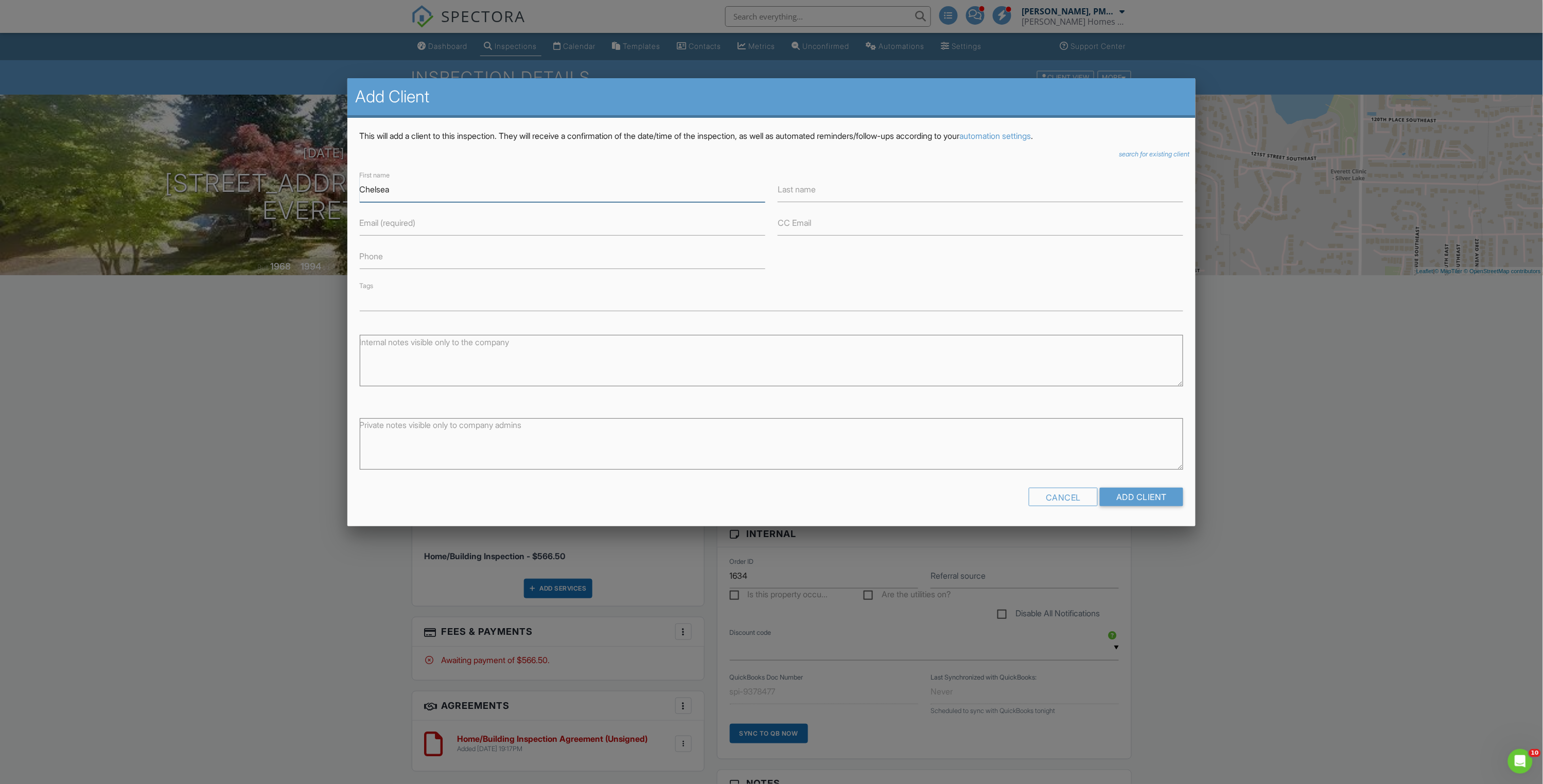
type input "Chelsea"
type input "[PERSON_NAME]"
type input "4256674300"
click at [421, 221] on input "Email (required)" at bounding box center [562, 223] width 406 height 25
type input "[EMAIL_ADDRESS][DOMAIN_NAME]"
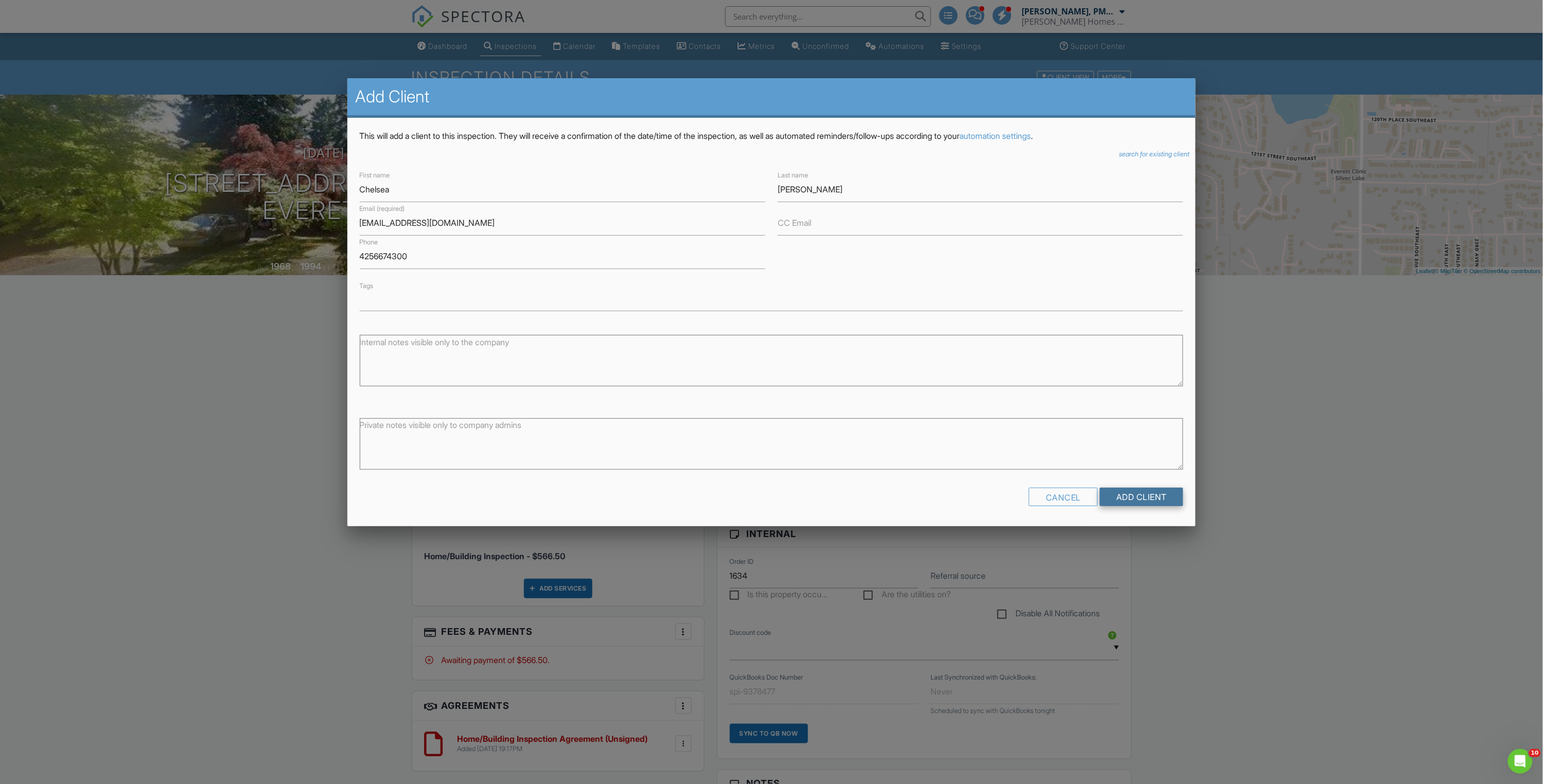
click at [1123, 492] on input "Add Client" at bounding box center [1141, 497] width 83 height 19
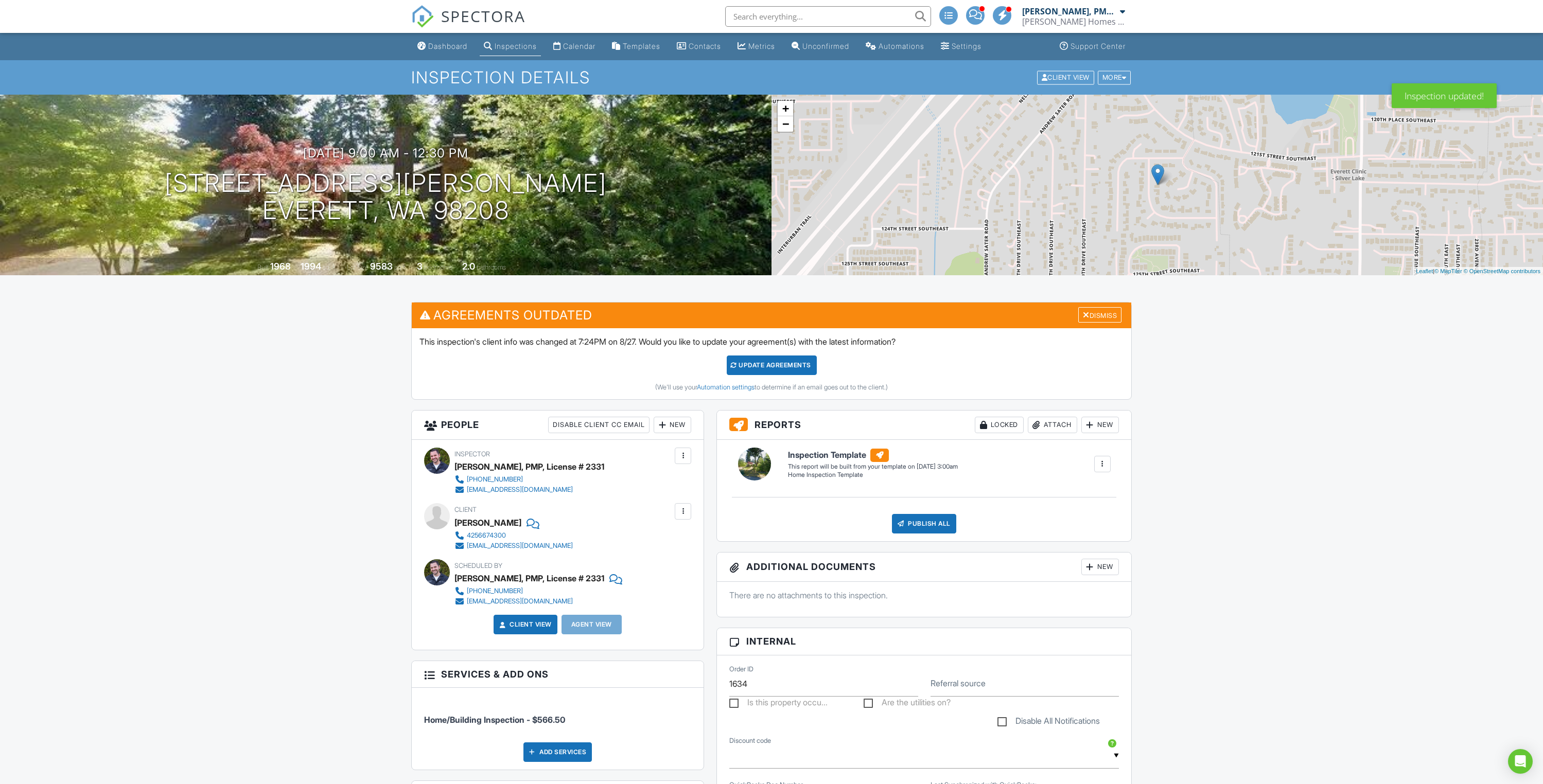
scroll to position [68, 0]
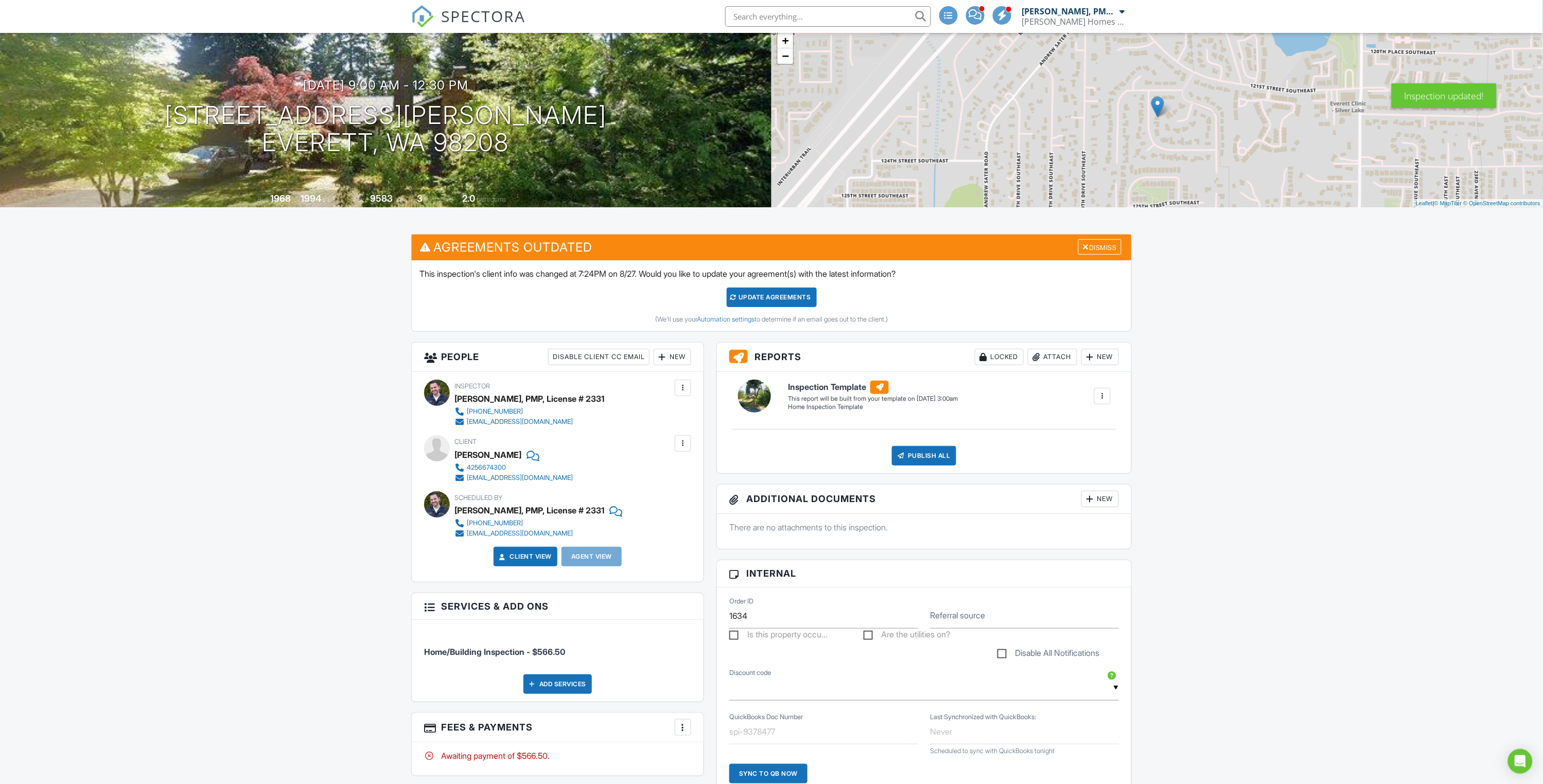
click at [677, 352] on div "New" at bounding box center [672, 357] width 38 height 16
click at [695, 431] on li "Client's Agent" at bounding box center [709, 440] width 101 height 26
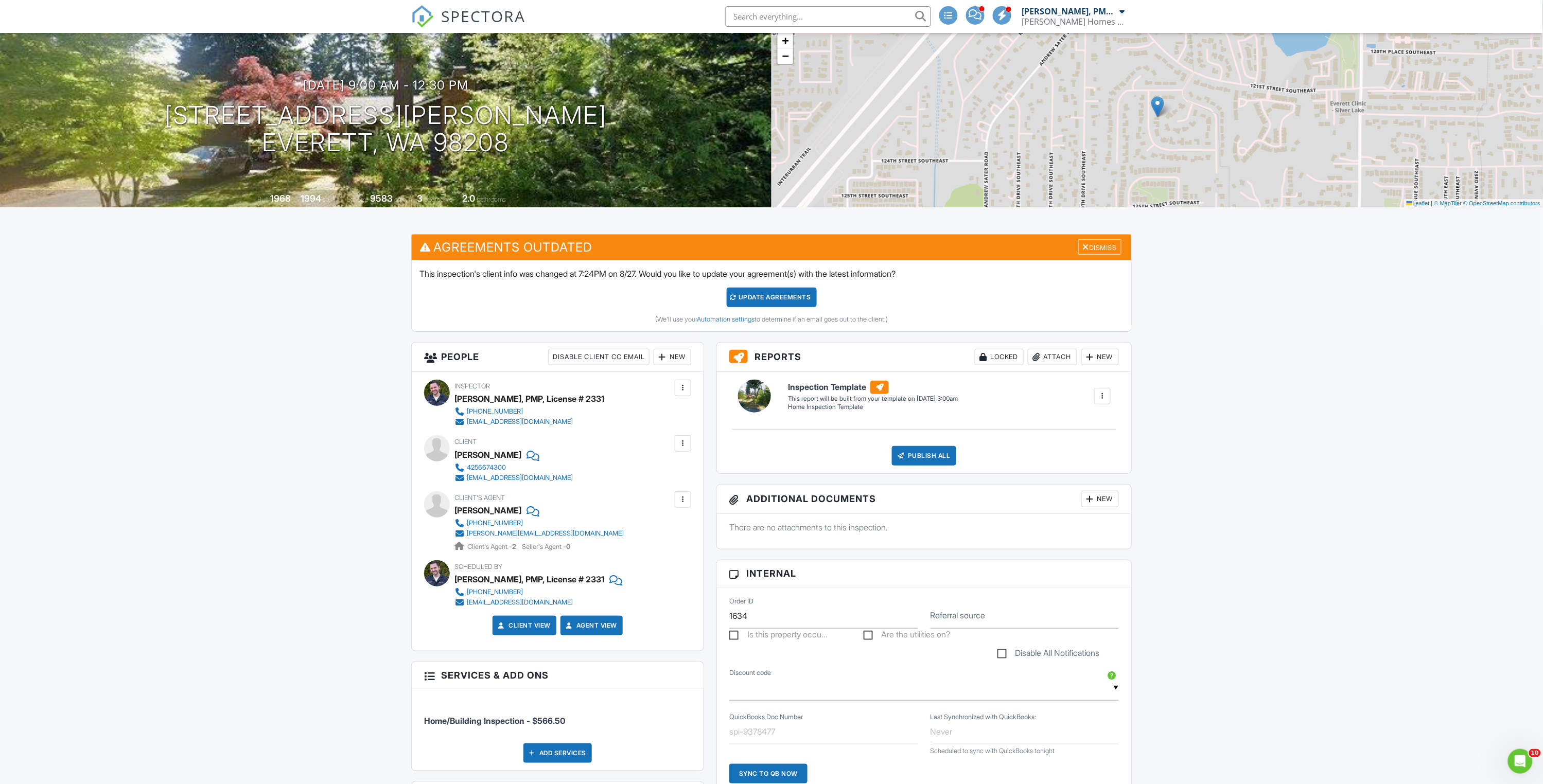
click at [758, 297] on div "Update Agreements" at bounding box center [772, 297] width 90 height 20
